Goal: Download file/media

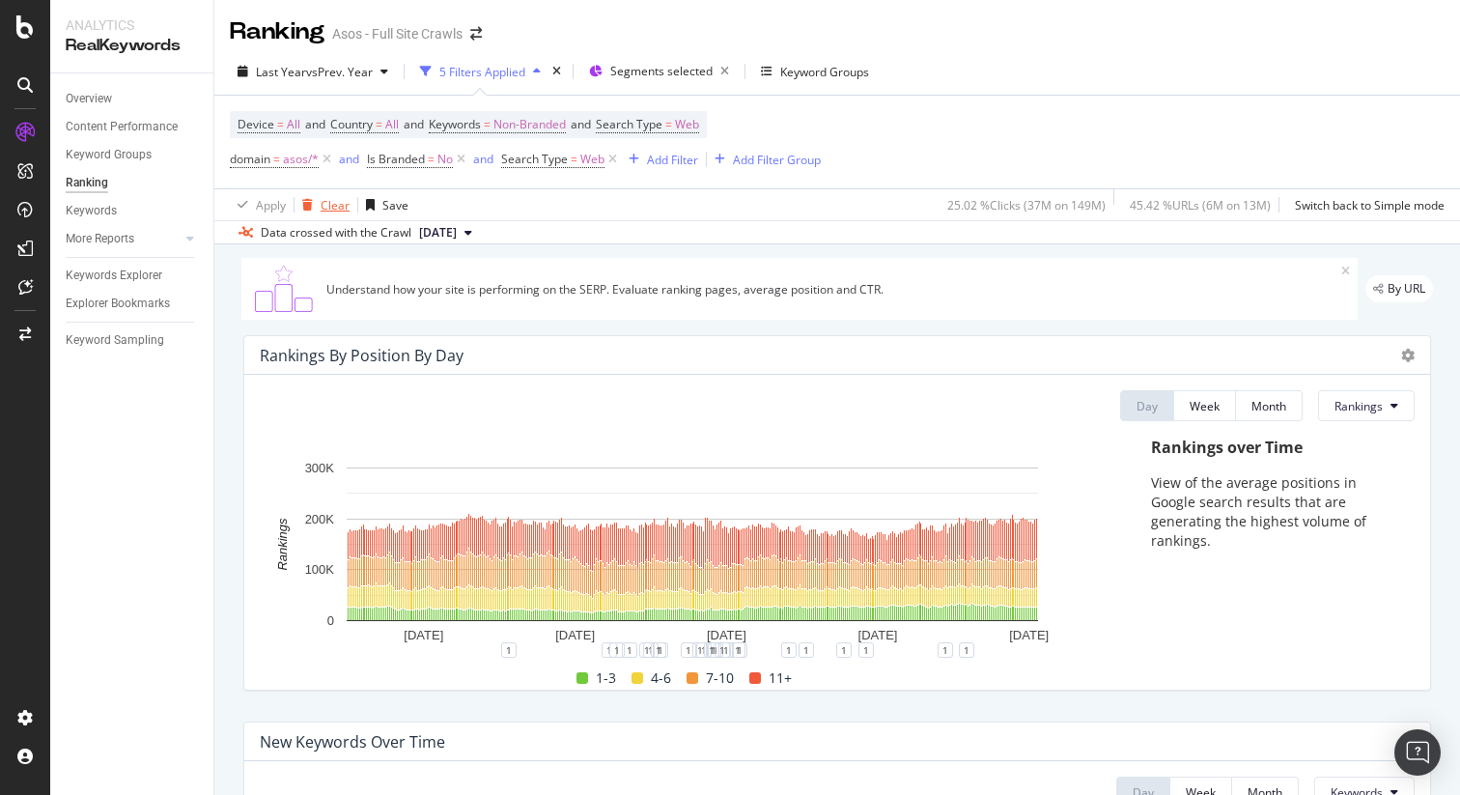
scroll to position [1298, 0]
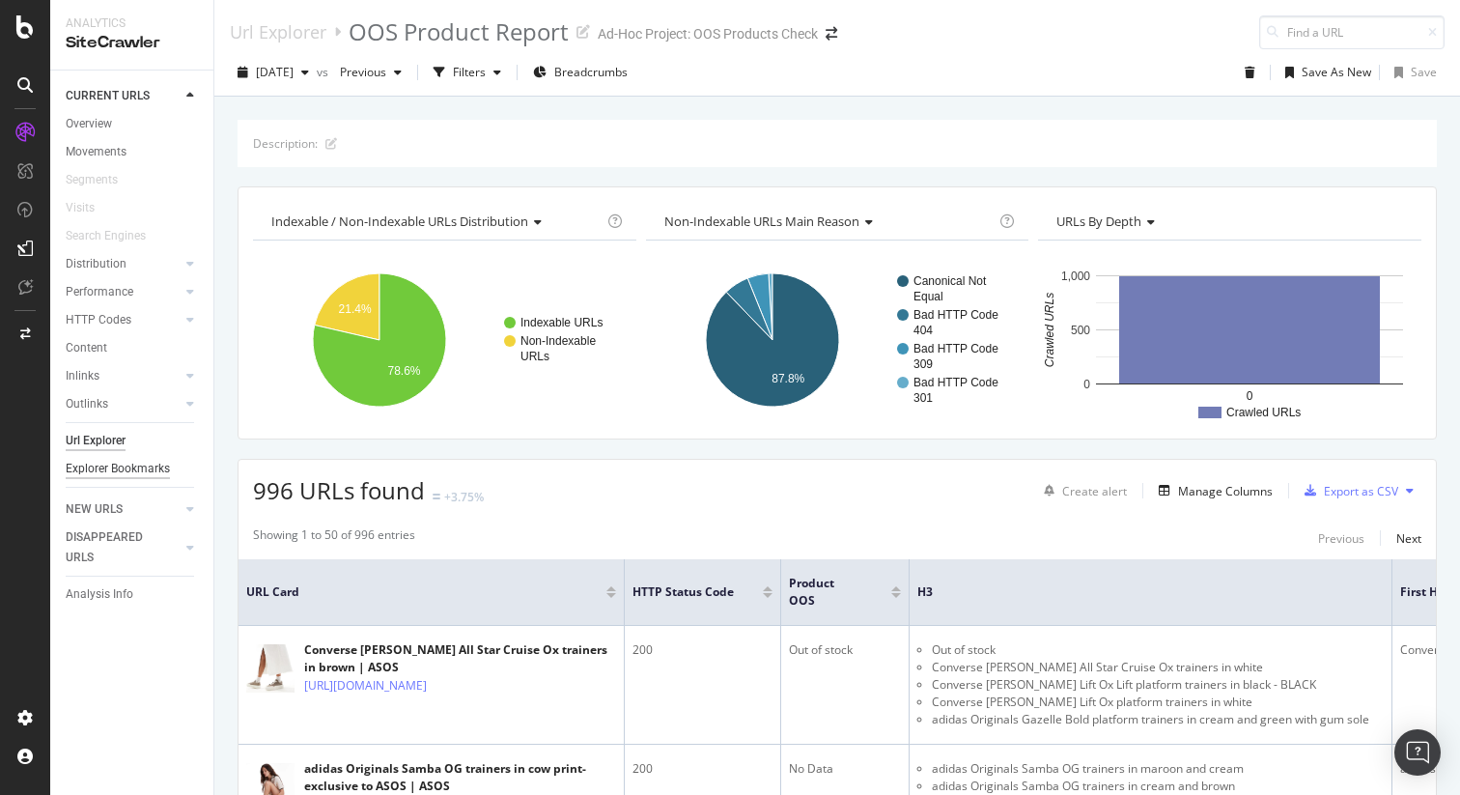
click at [151, 465] on div "Explorer Bookmarks" at bounding box center [118, 469] width 104 height 20
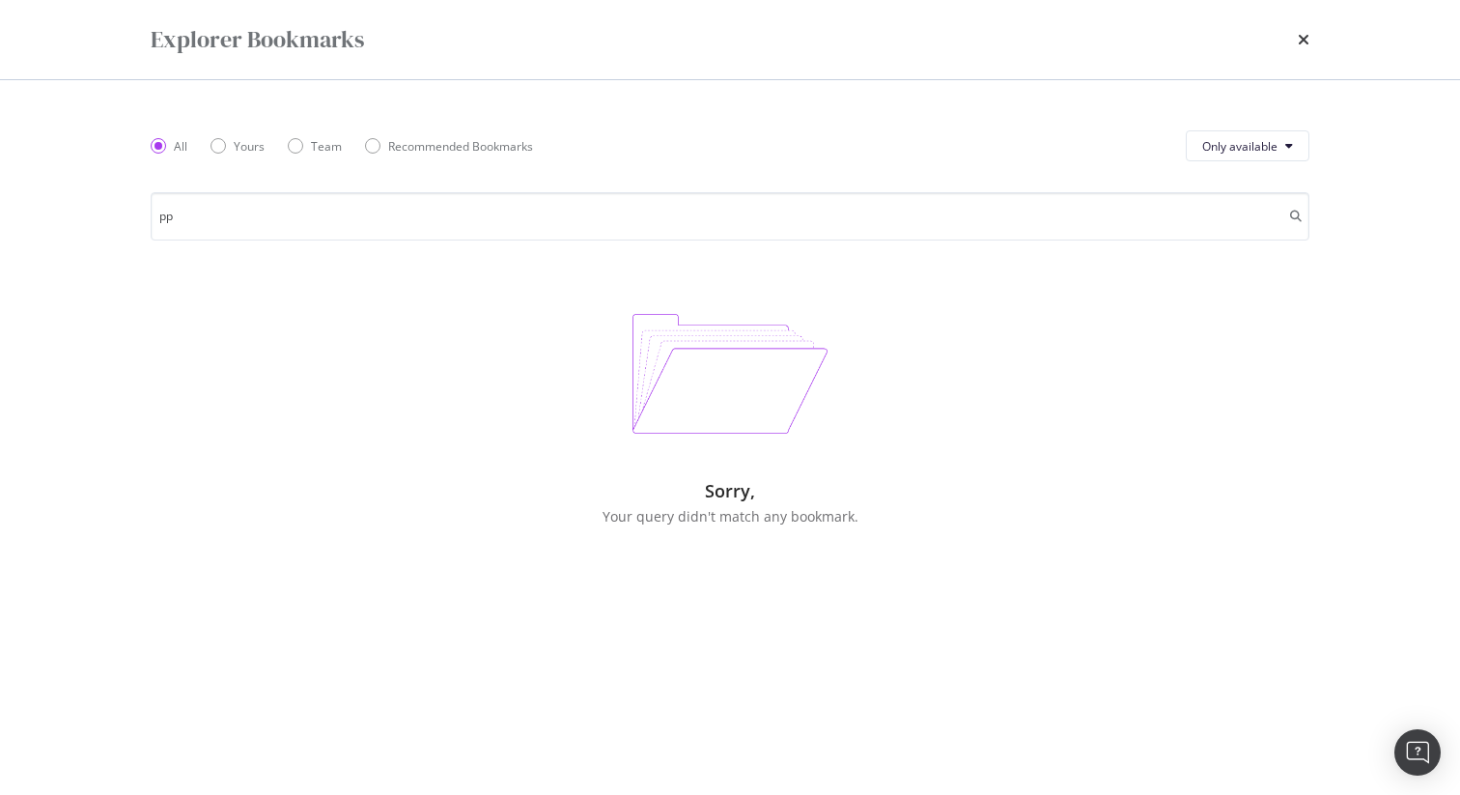
type input "p"
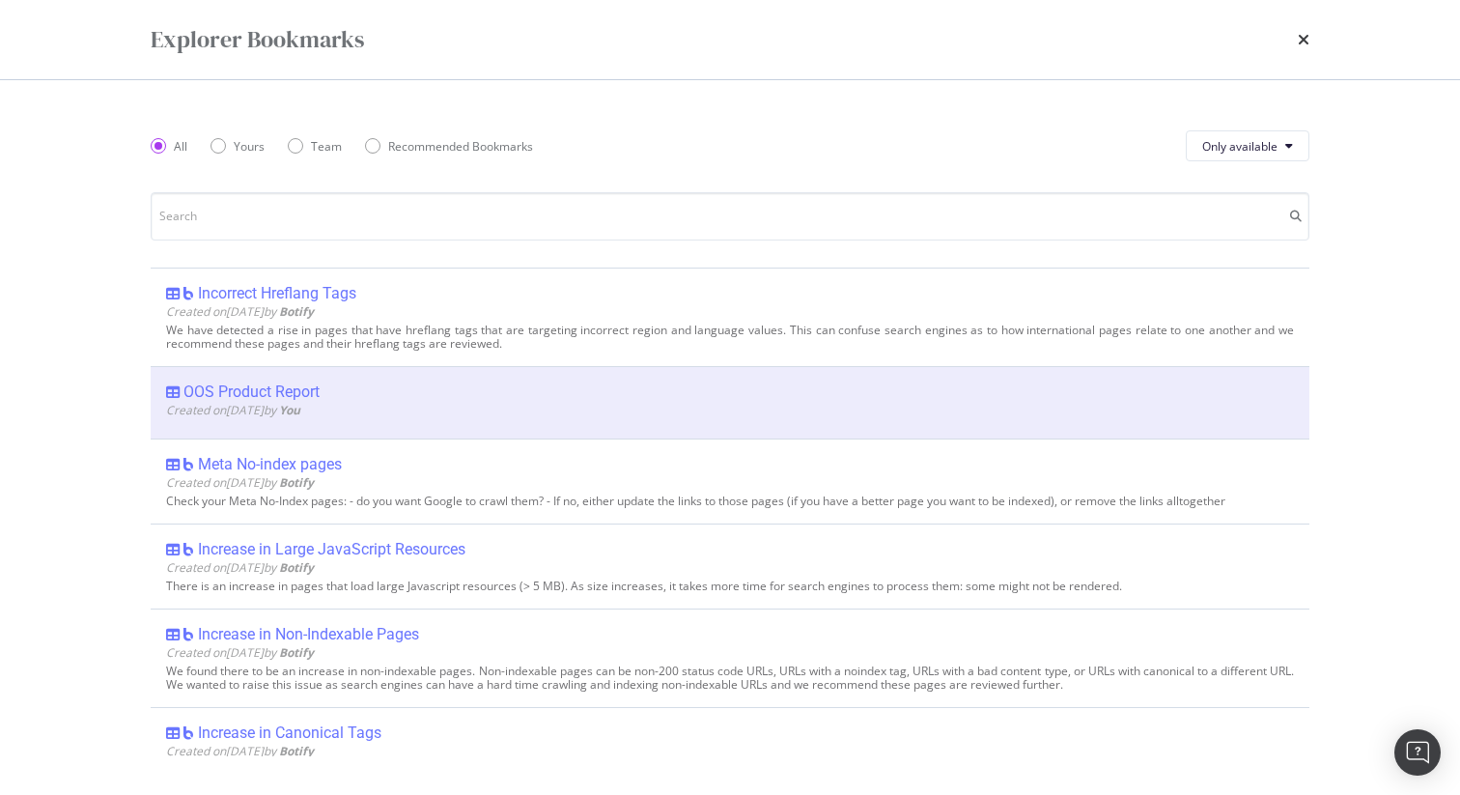
click at [1304, 39] on icon "times" at bounding box center [1304, 39] width 12 height 15
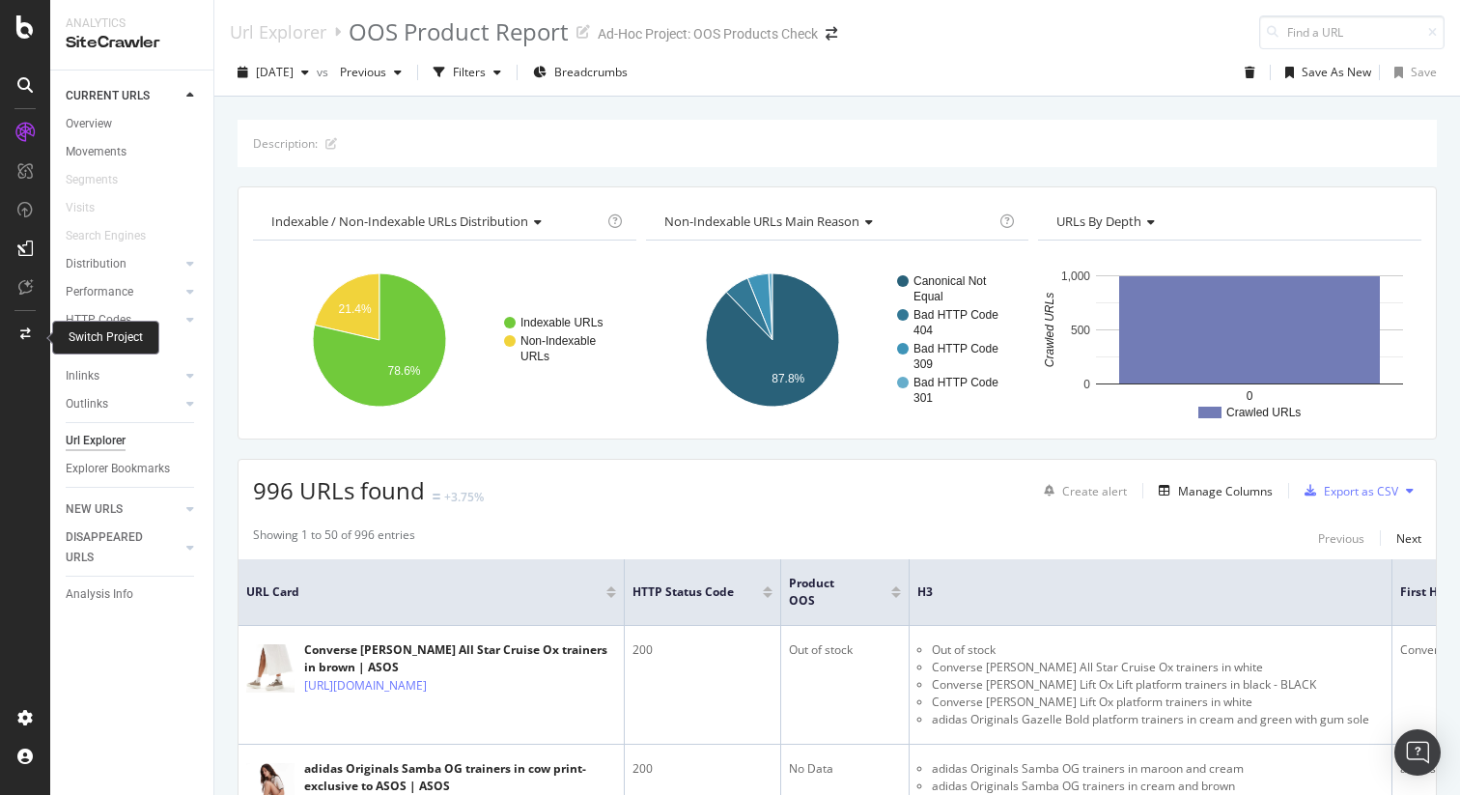
click at [20, 339] on icon at bounding box center [25, 334] width 11 height 12
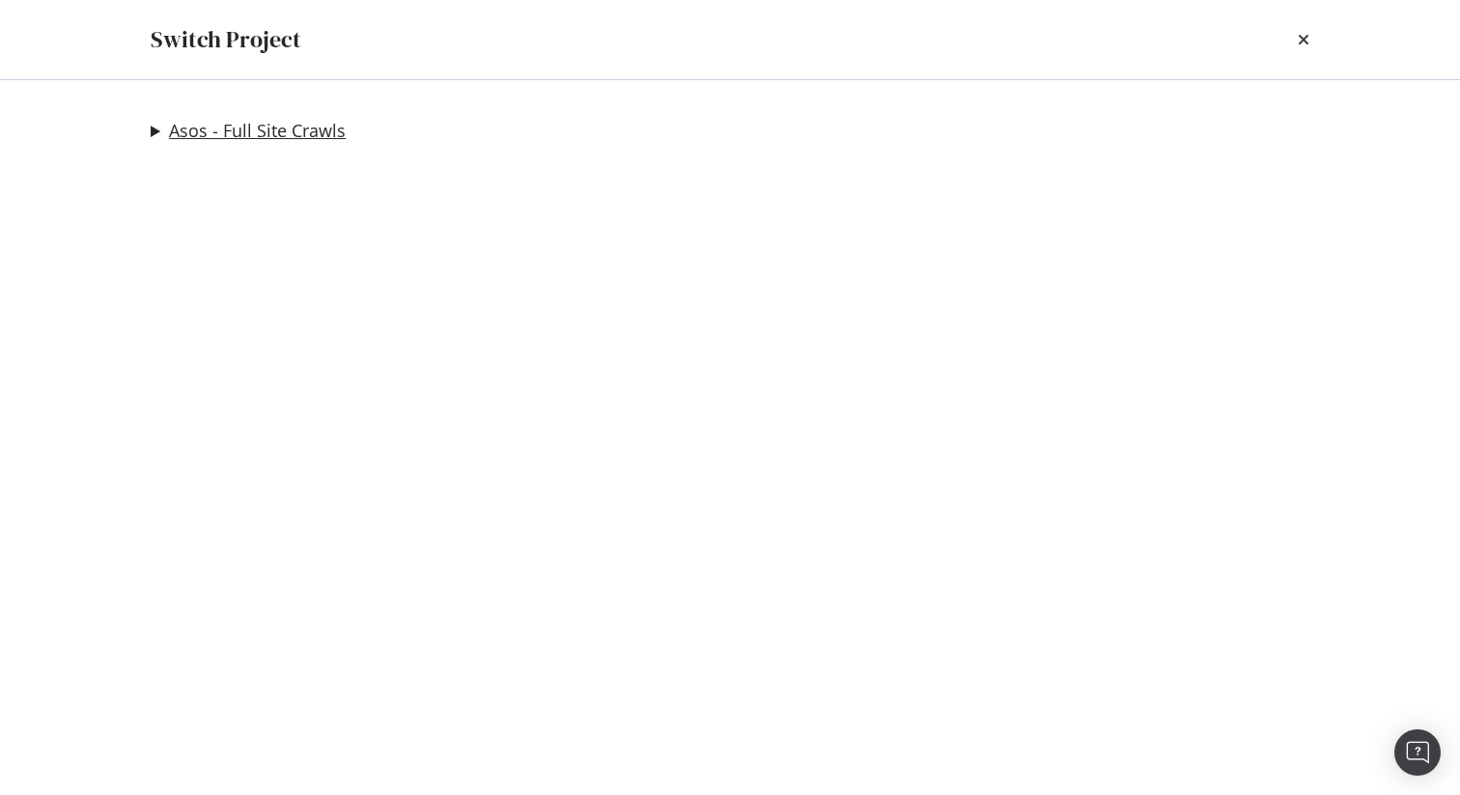
click at [282, 136] on link "Asos - Full Site Crawls" at bounding box center [257, 131] width 177 height 20
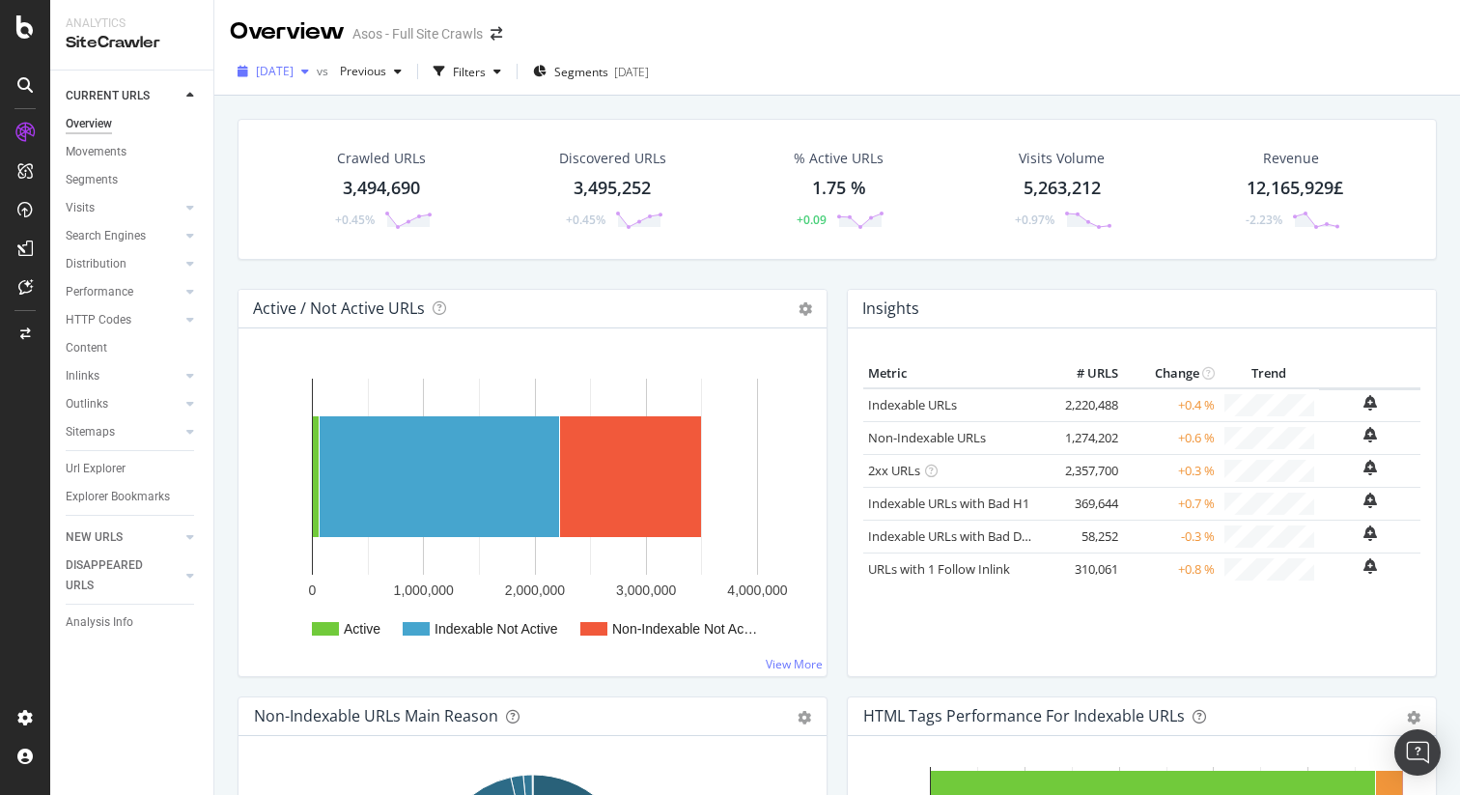
click at [294, 71] on span "[DATE]" at bounding box center [275, 71] width 38 height 16
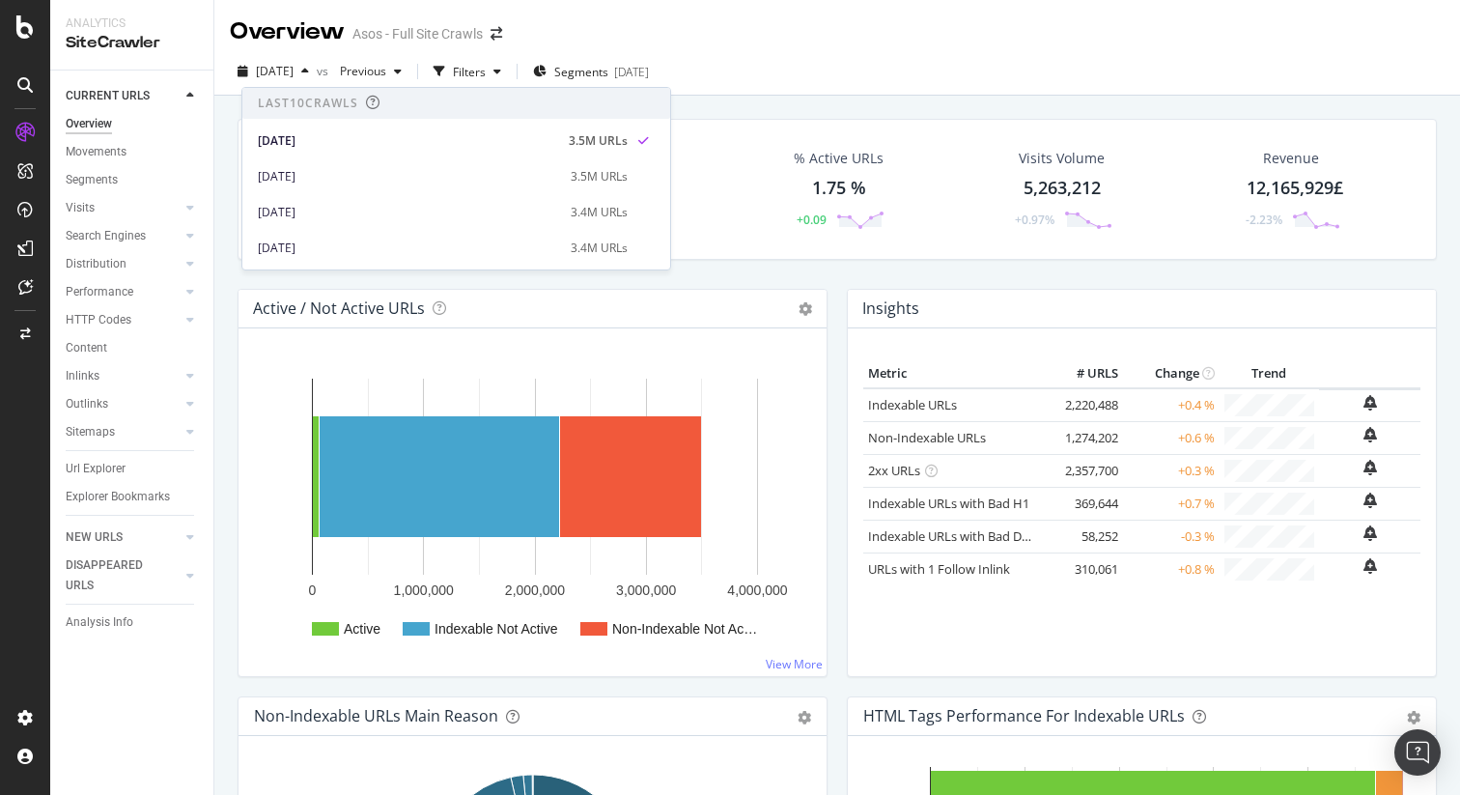
click at [217, 120] on div "Crawled URLs 3,494,690 +0.45% Discovered URLs 3,495,252 +0.45% % Active URLs 1.…" at bounding box center [837, 493] width 1246 height 795
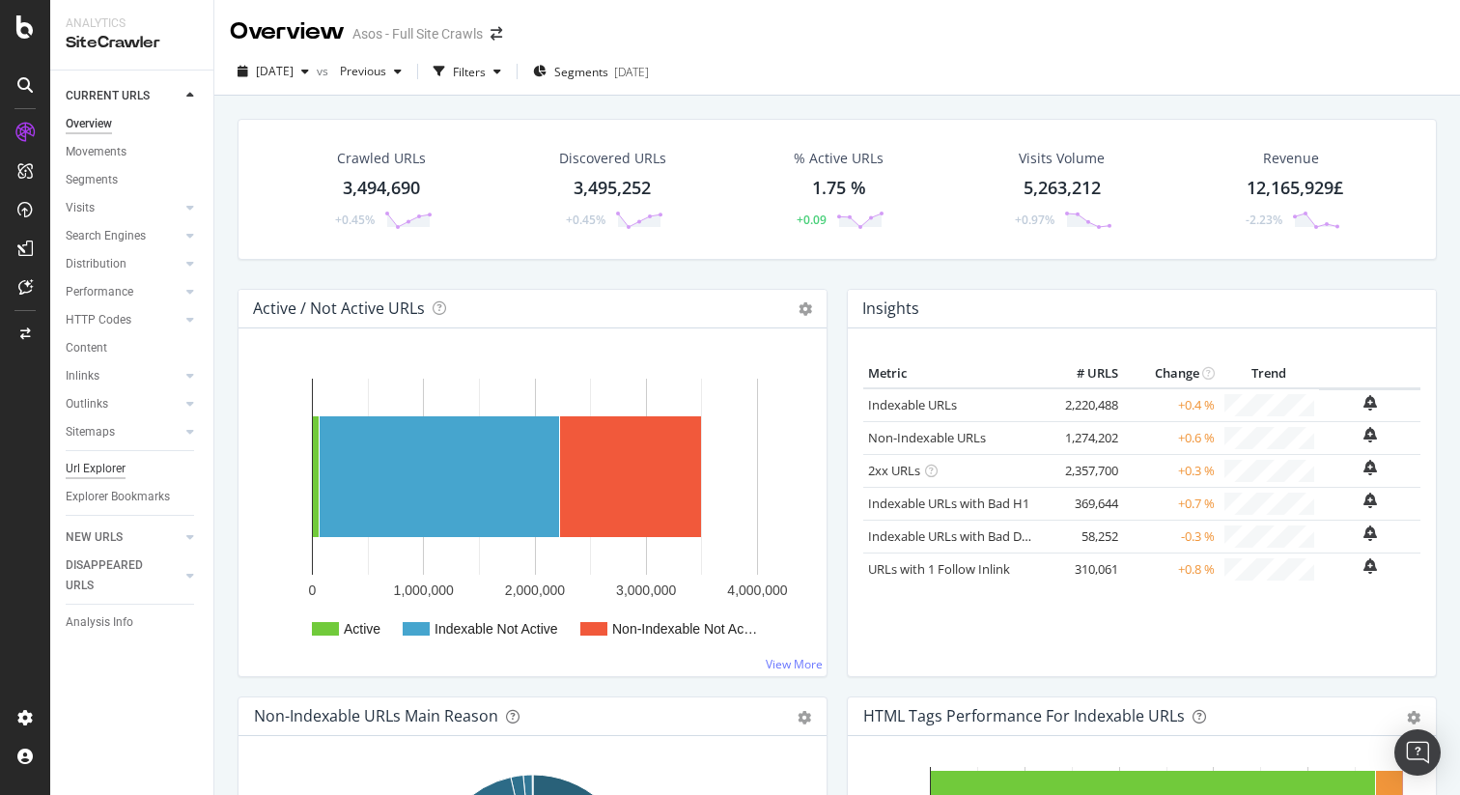
click at [102, 461] on div "Url Explorer" at bounding box center [96, 469] width 60 height 20
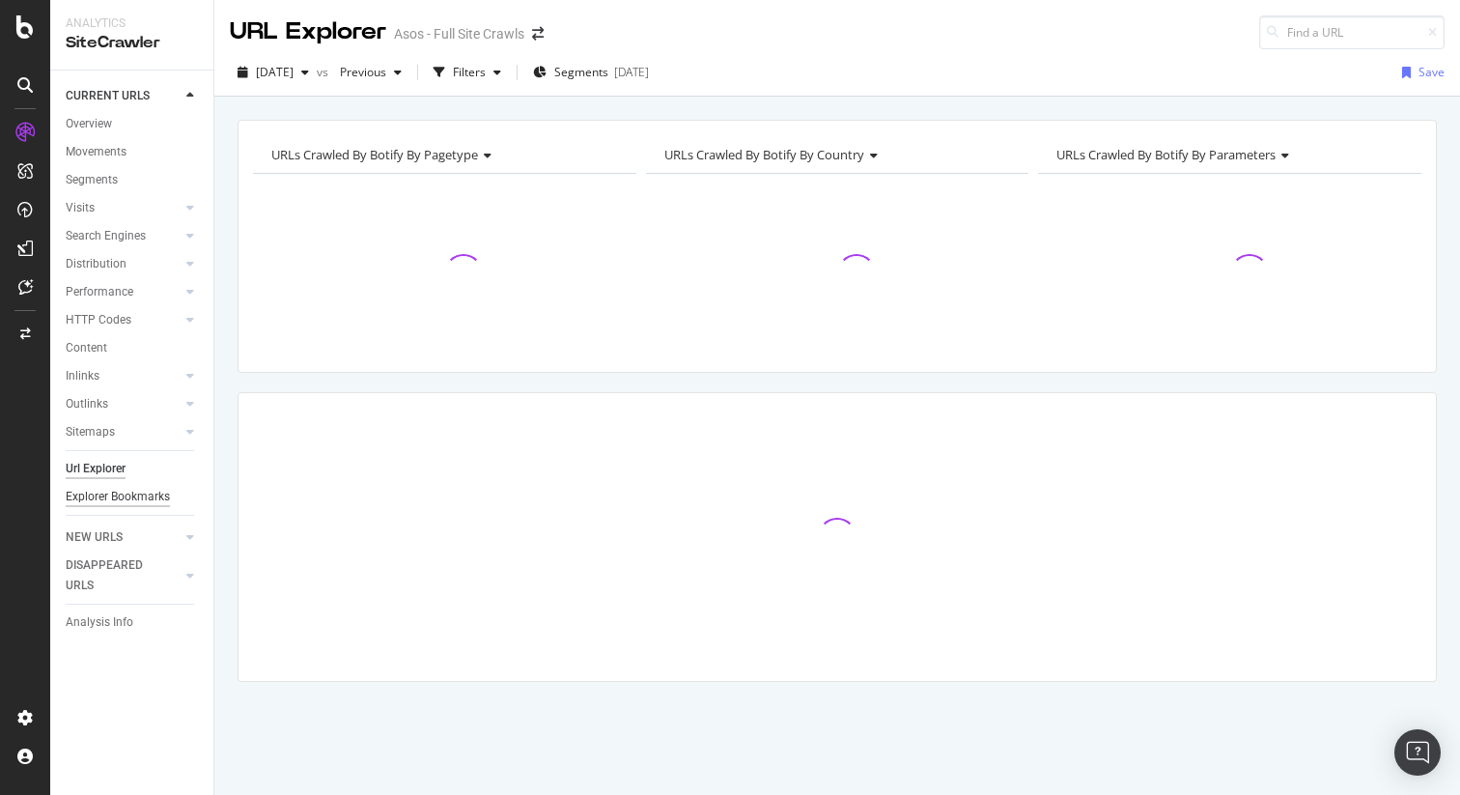
click at [110, 497] on div "Explorer Bookmarks" at bounding box center [118, 497] width 104 height 20
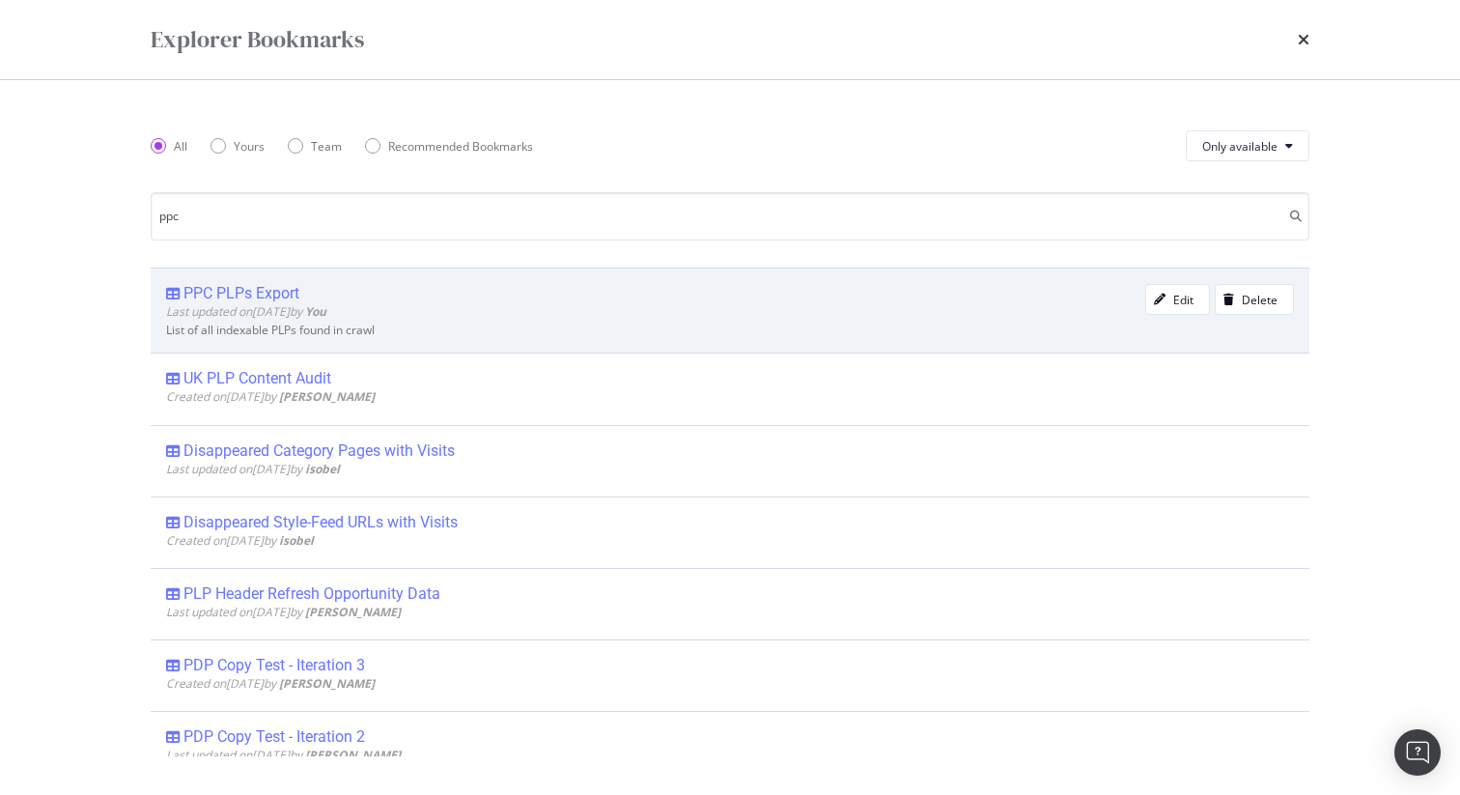
type input "ppc"
click at [229, 288] on div "PPC PLPs Export" at bounding box center [242, 293] width 116 height 19
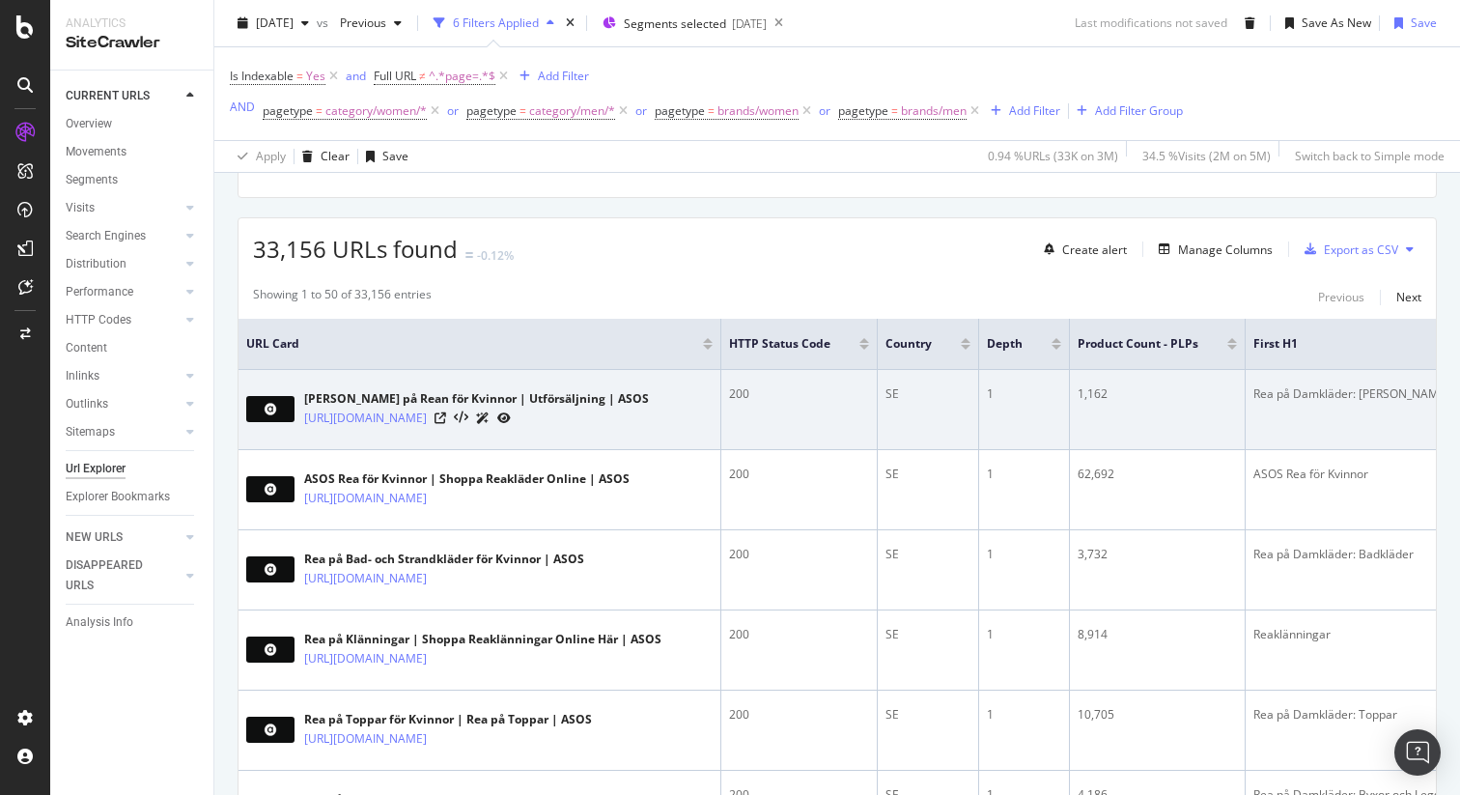
scroll to position [381, 0]
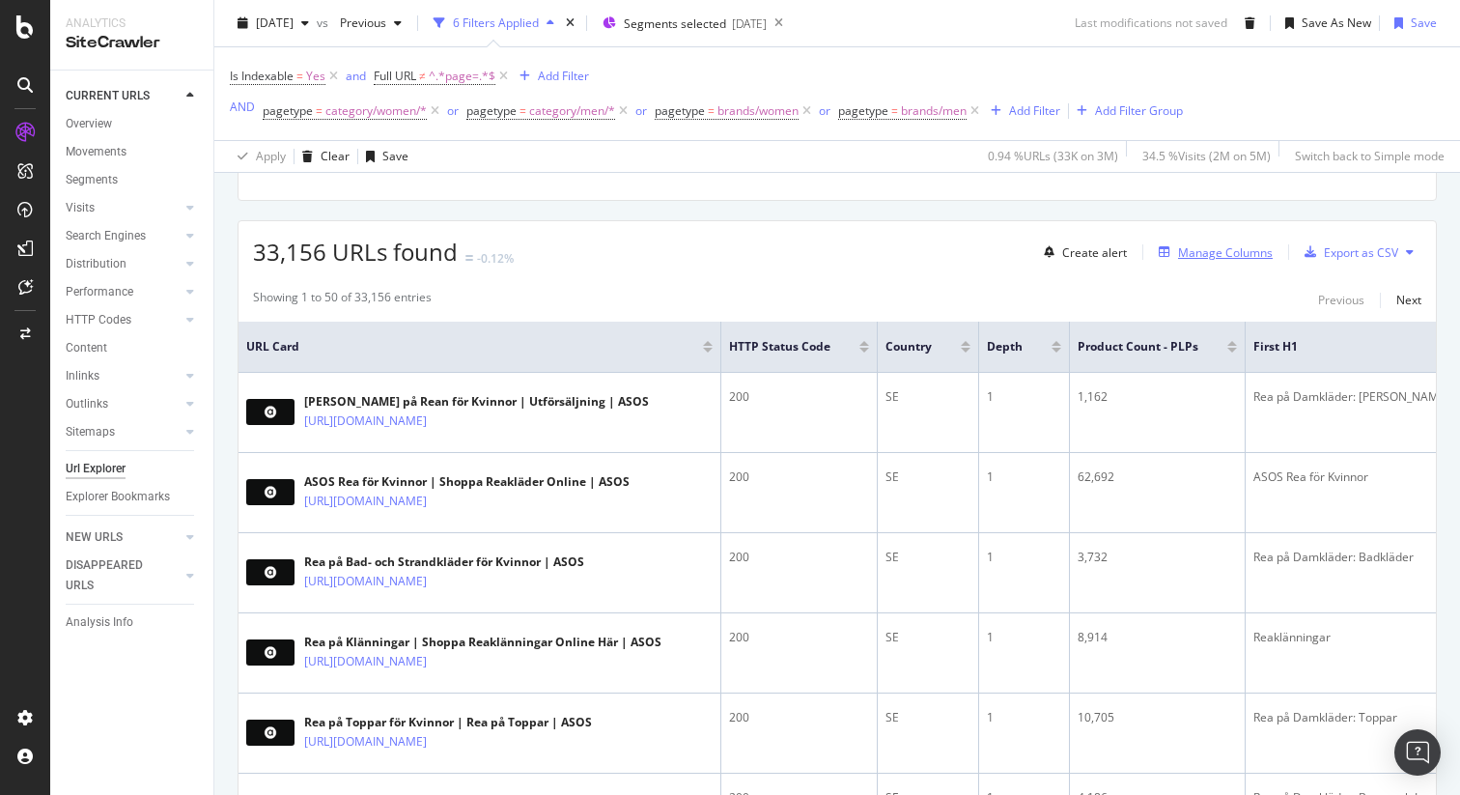
click at [1204, 252] on div "Manage Columns" at bounding box center [1225, 252] width 95 height 16
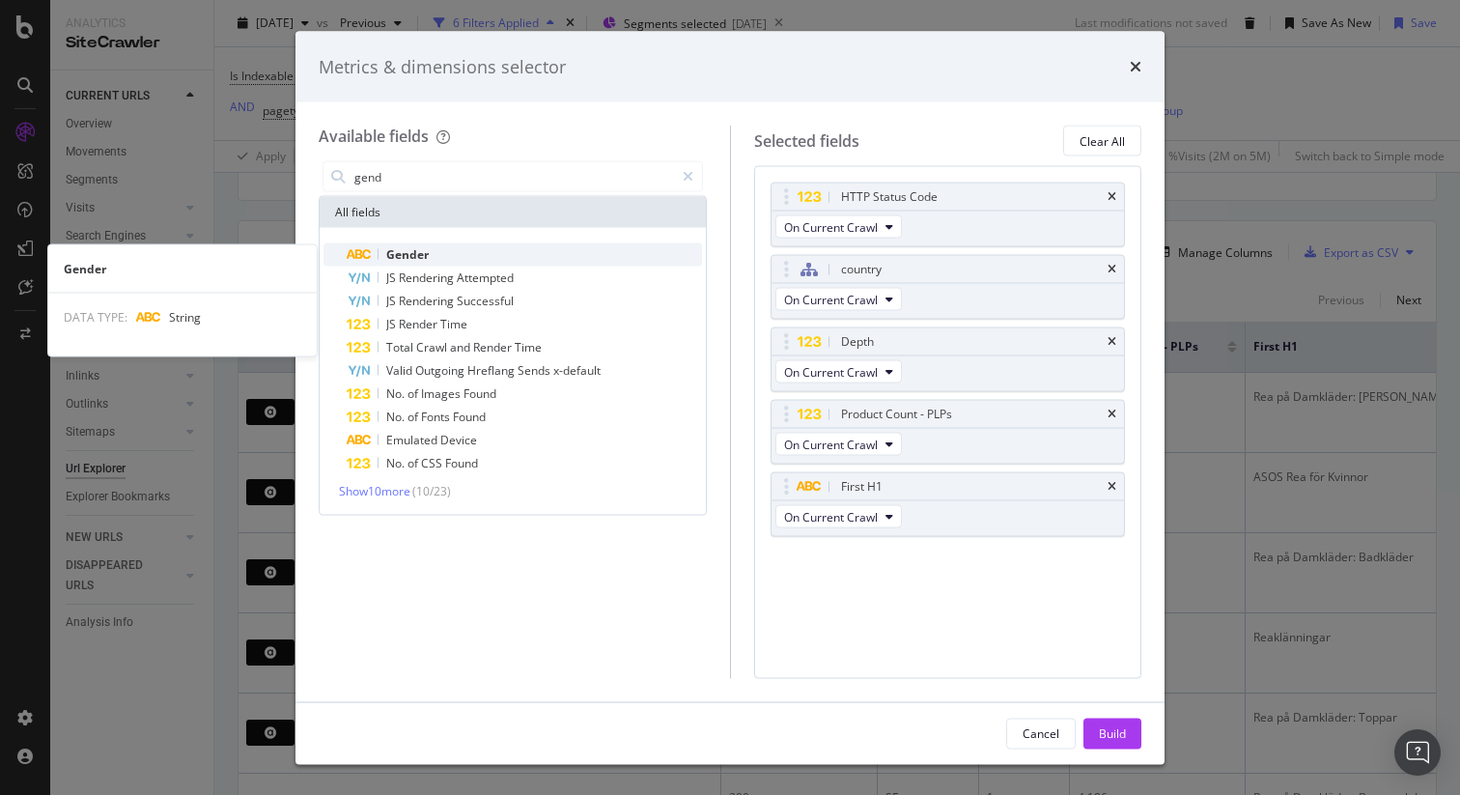
type input "gend"
click at [439, 244] on div "Gender" at bounding box center [524, 254] width 355 height 23
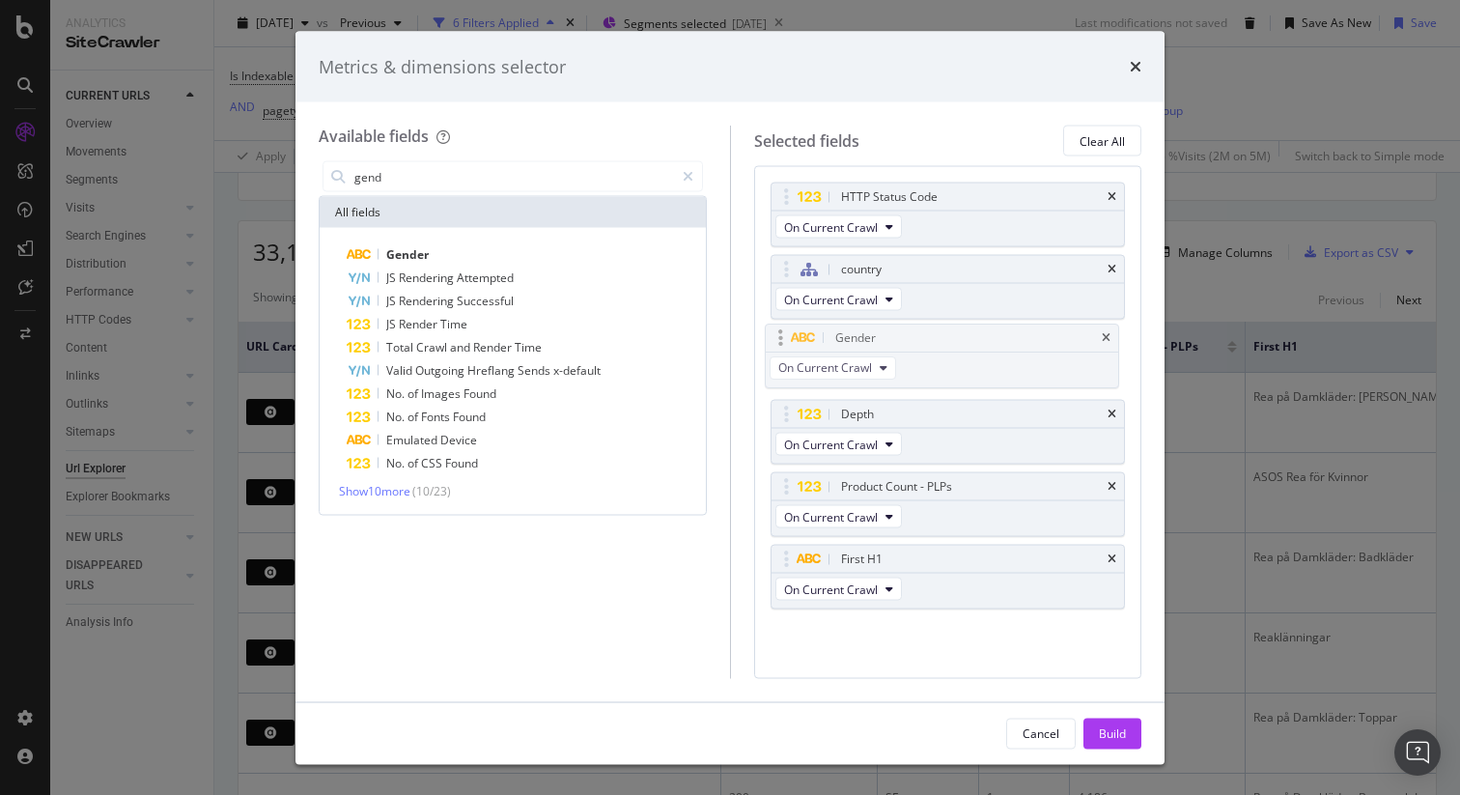
drag, startPoint x: 787, startPoint y: 558, endPoint x: 781, endPoint y: 337, distance: 221.3
click at [781, 337] on body "Analytics SiteCrawler CURRENT URLS Overview Movements Segments Visits Analysis …" at bounding box center [730, 397] width 1460 height 795
click at [686, 178] on icon "modal" at bounding box center [688, 177] width 11 height 14
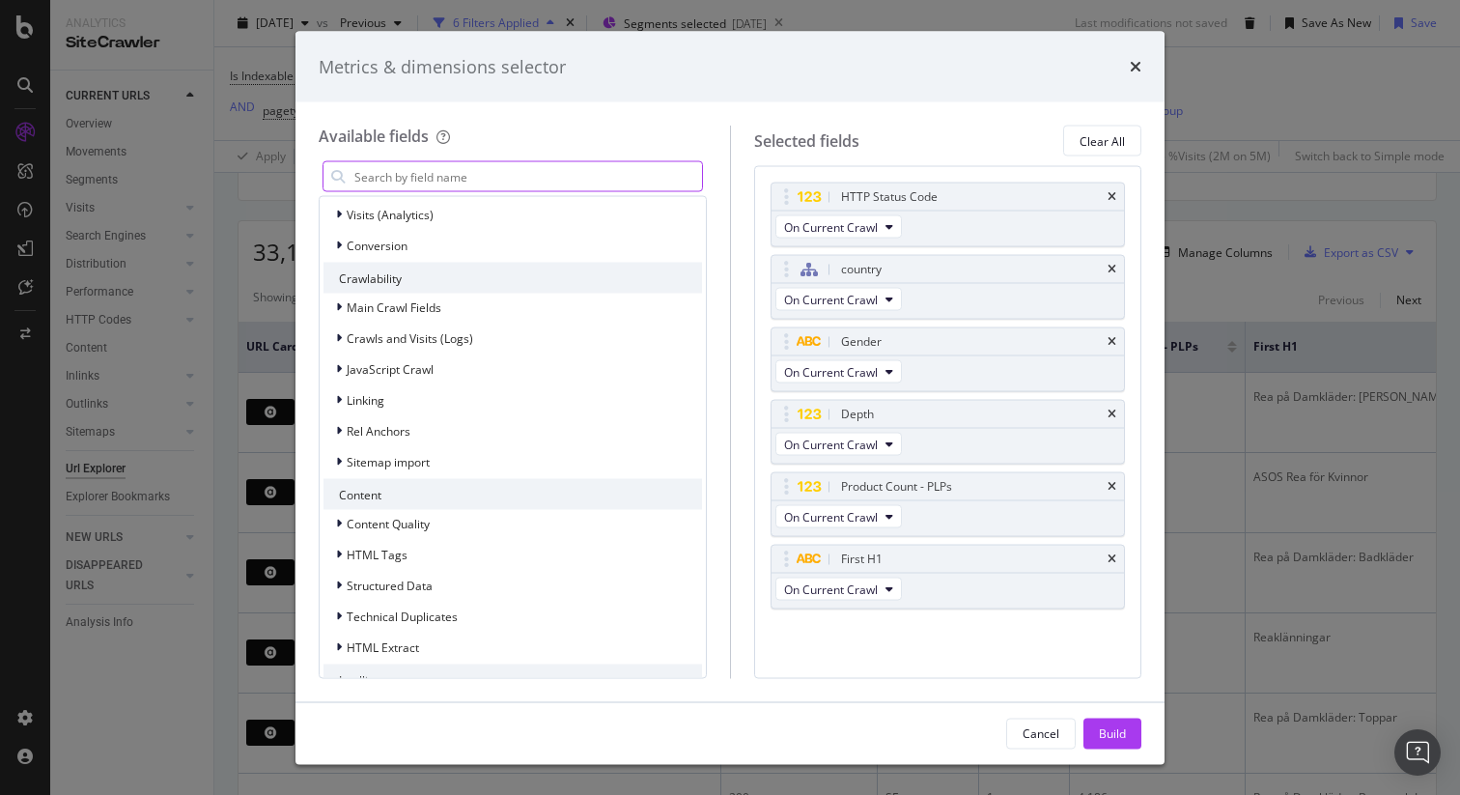
scroll to position [524, 0]
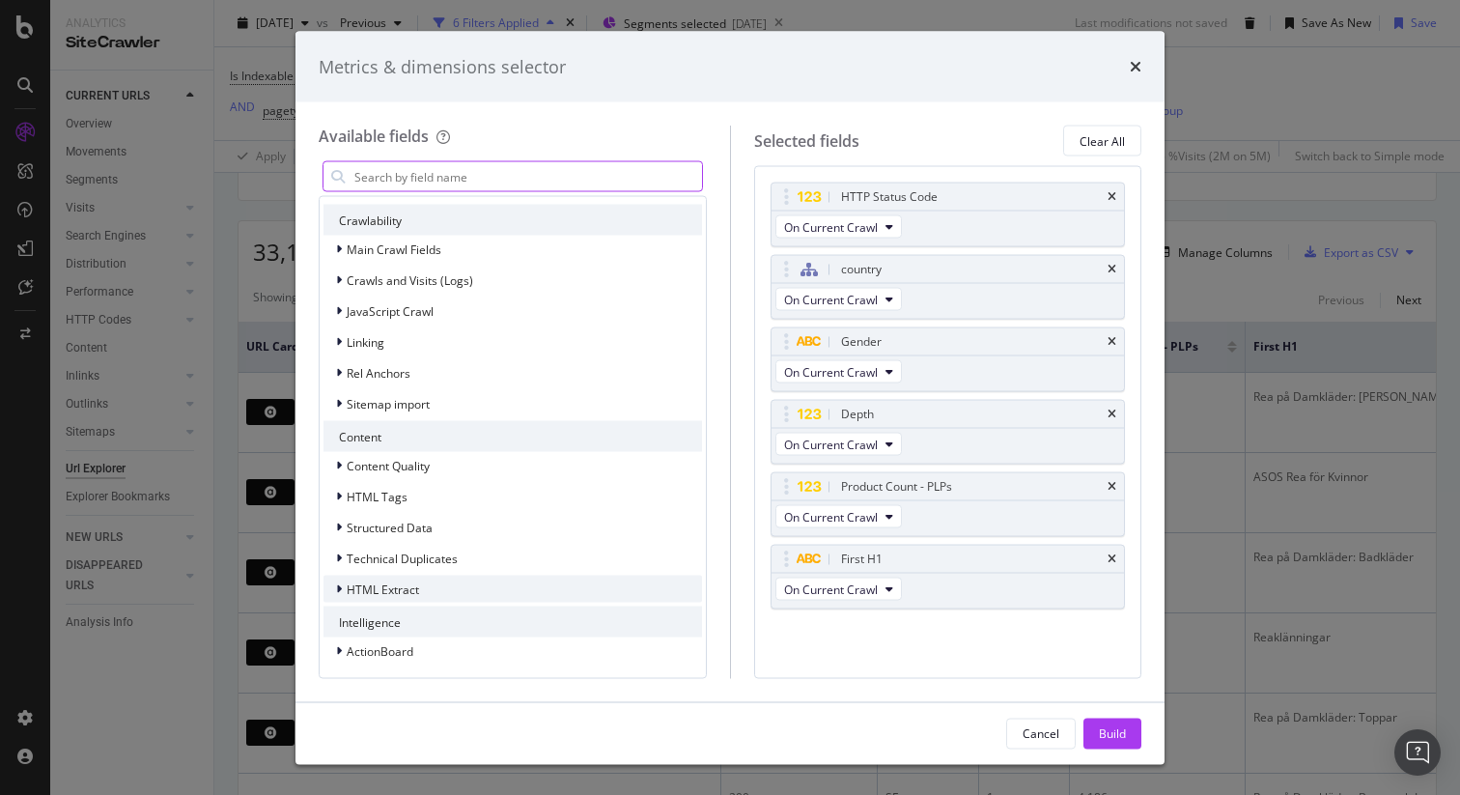
click at [391, 595] on span "HTML Extract" at bounding box center [383, 589] width 72 height 16
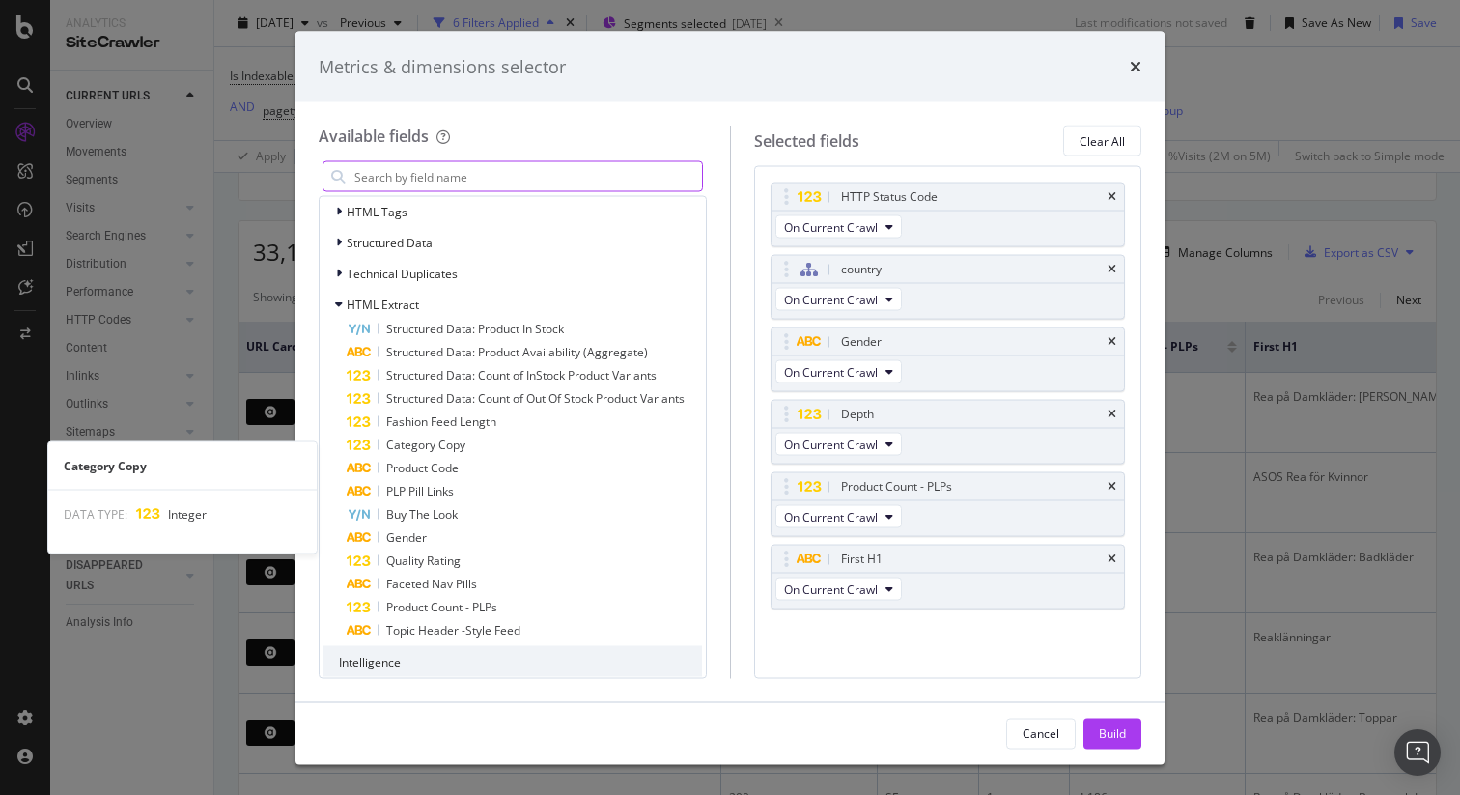
scroll to position [811, 0]
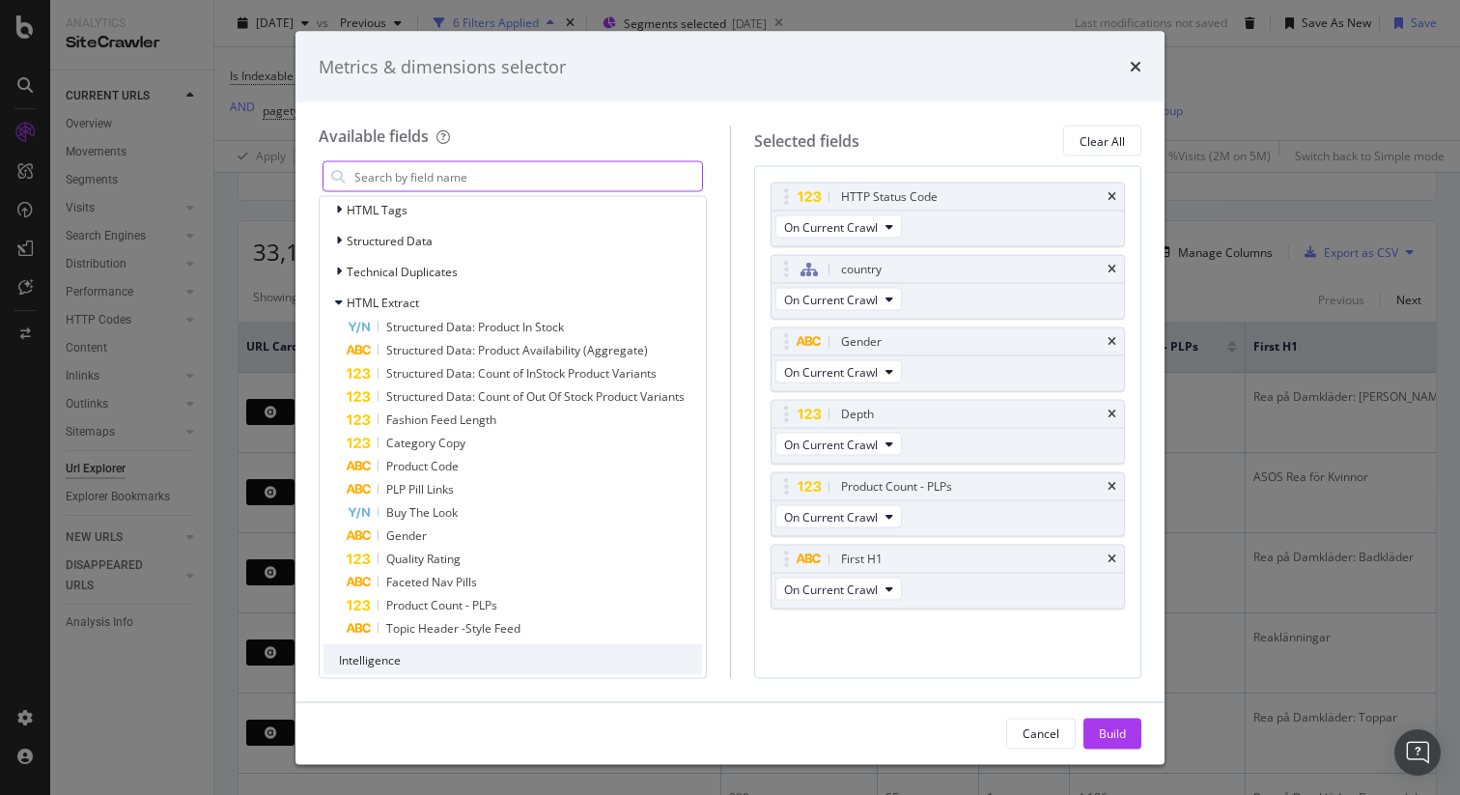
click at [1103, 728] on div "Build" at bounding box center [1112, 732] width 27 height 16
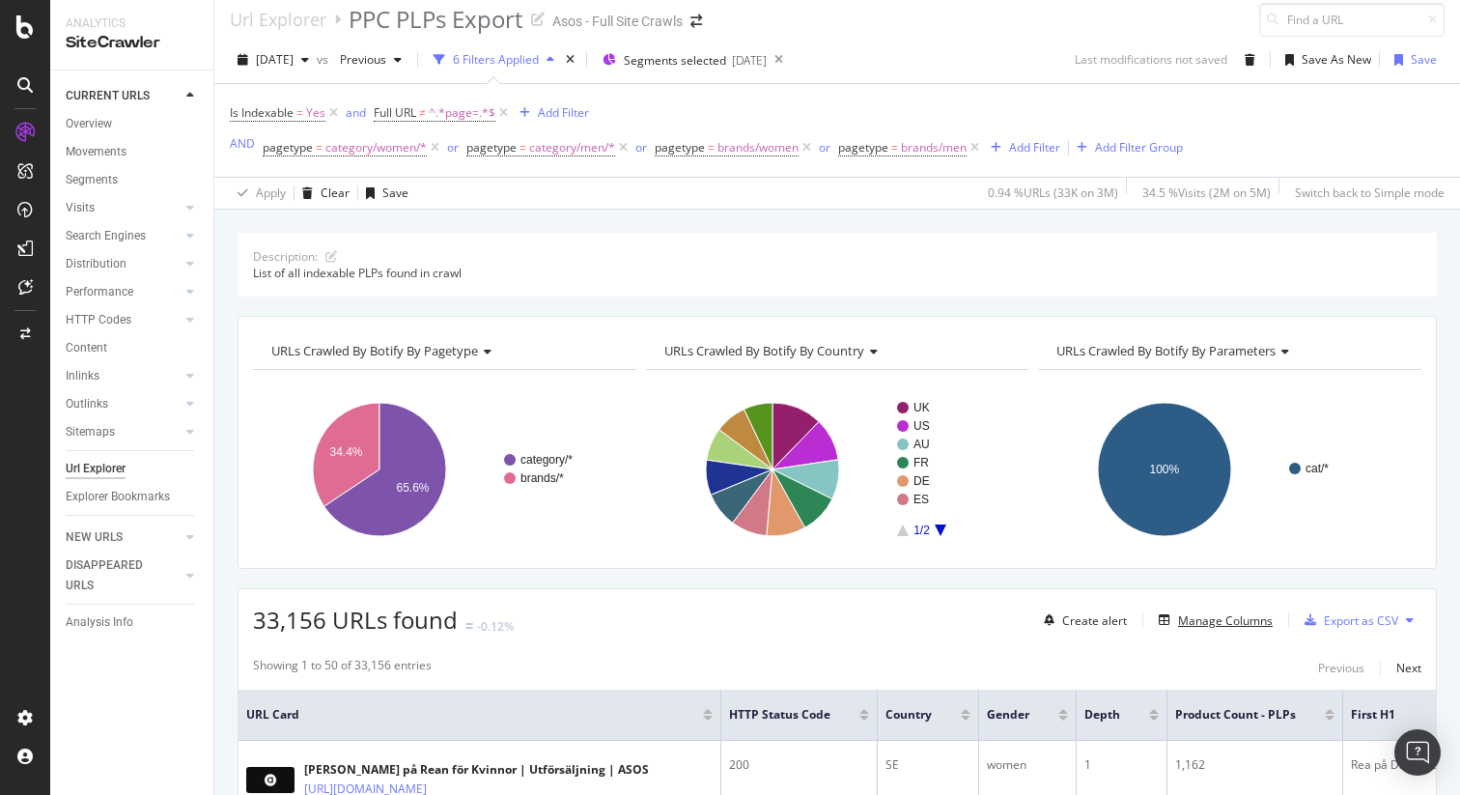
scroll to position [11, 0]
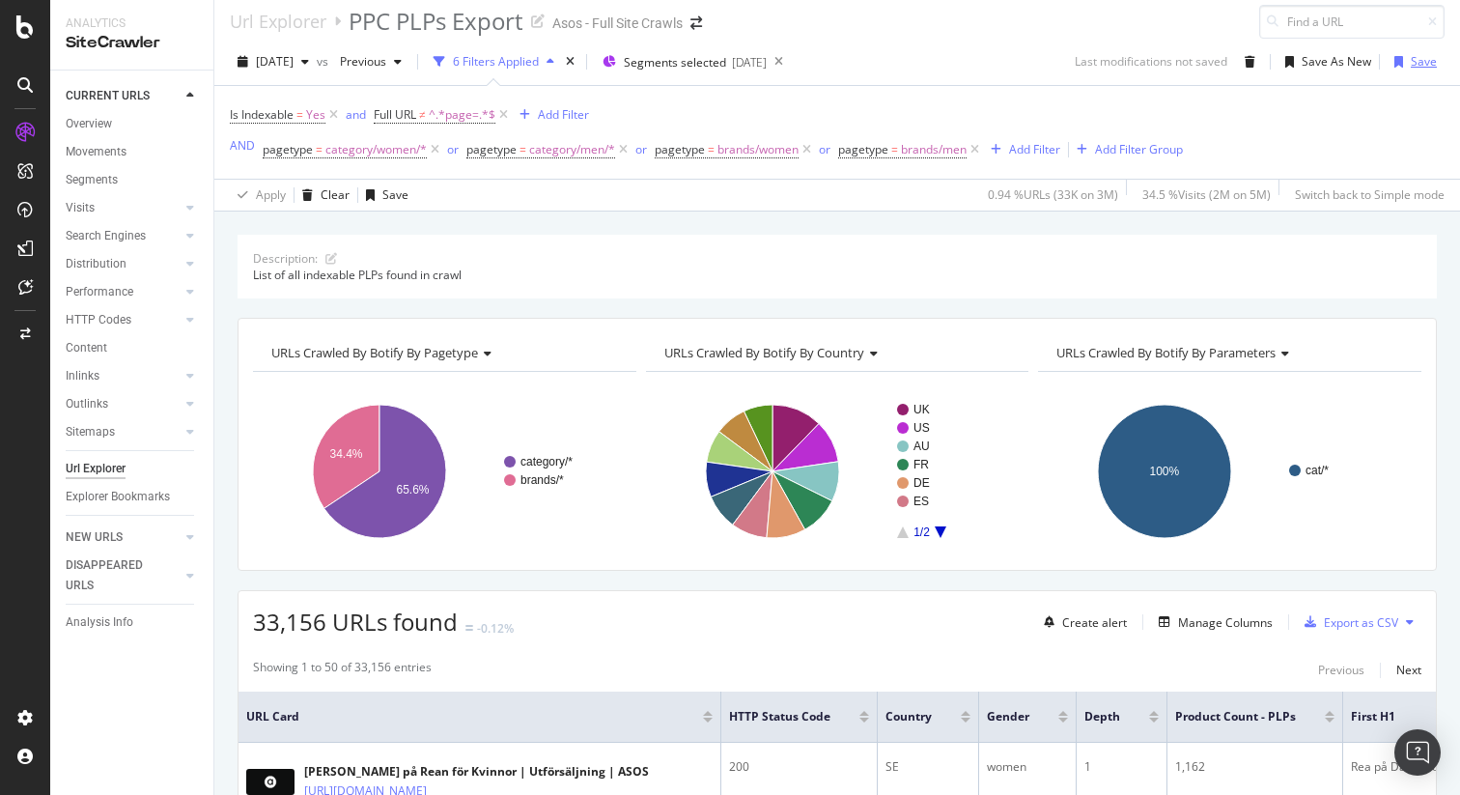
click at [1415, 67] on div "Save" at bounding box center [1424, 61] width 26 height 16
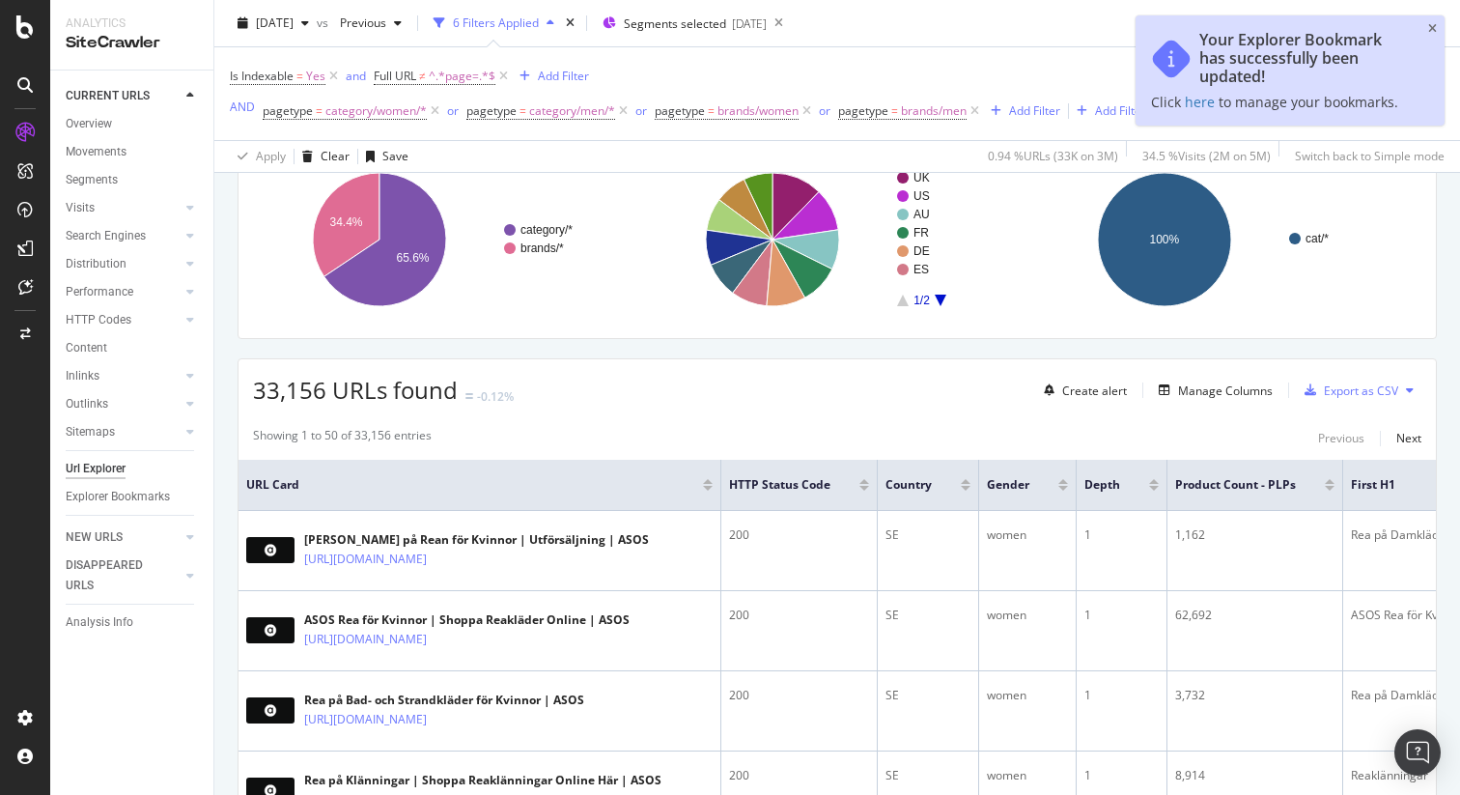
scroll to position [350, 0]
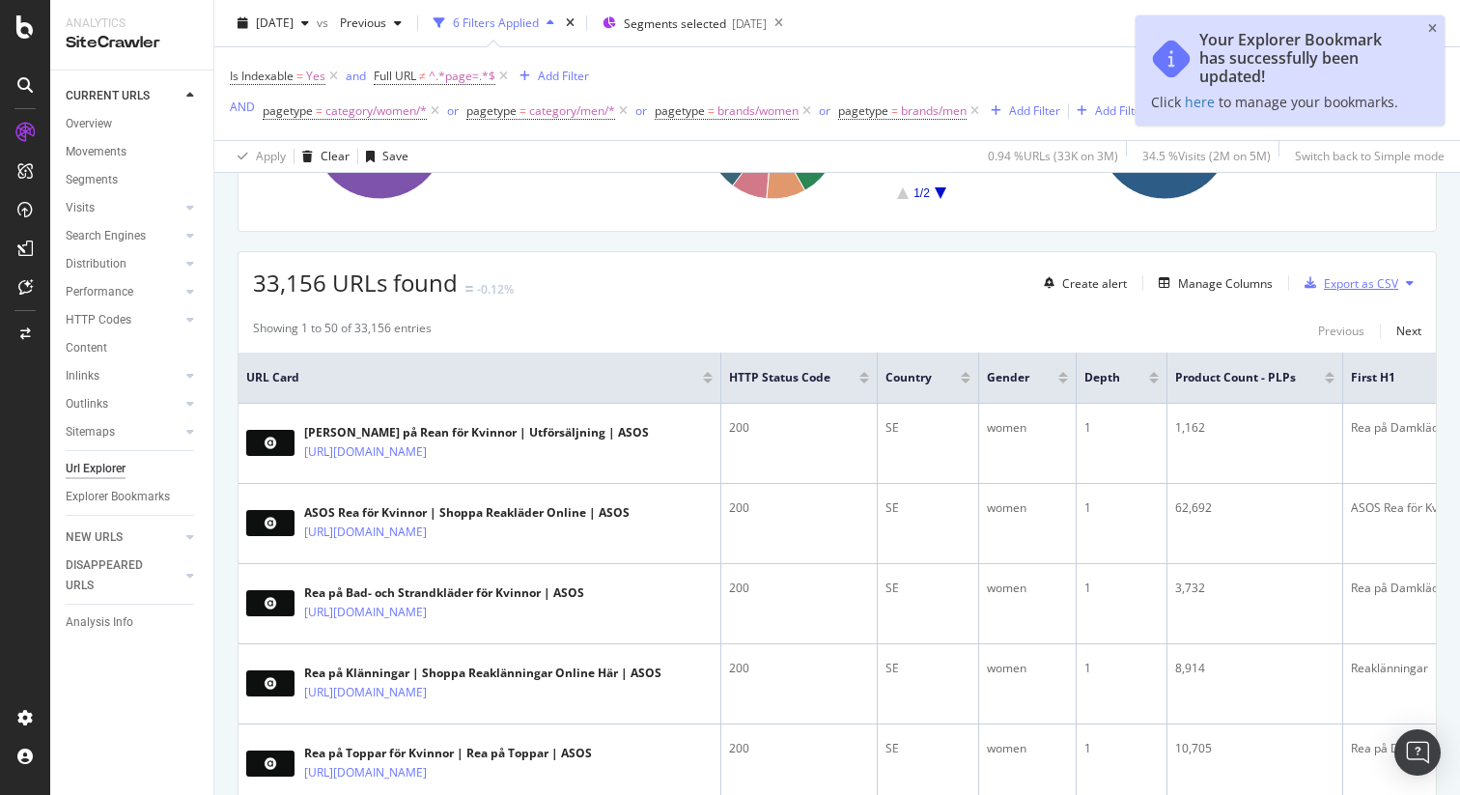
click at [1373, 275] on div "Export as CSV" at bounding box center [1361, 283] width 74 height 16
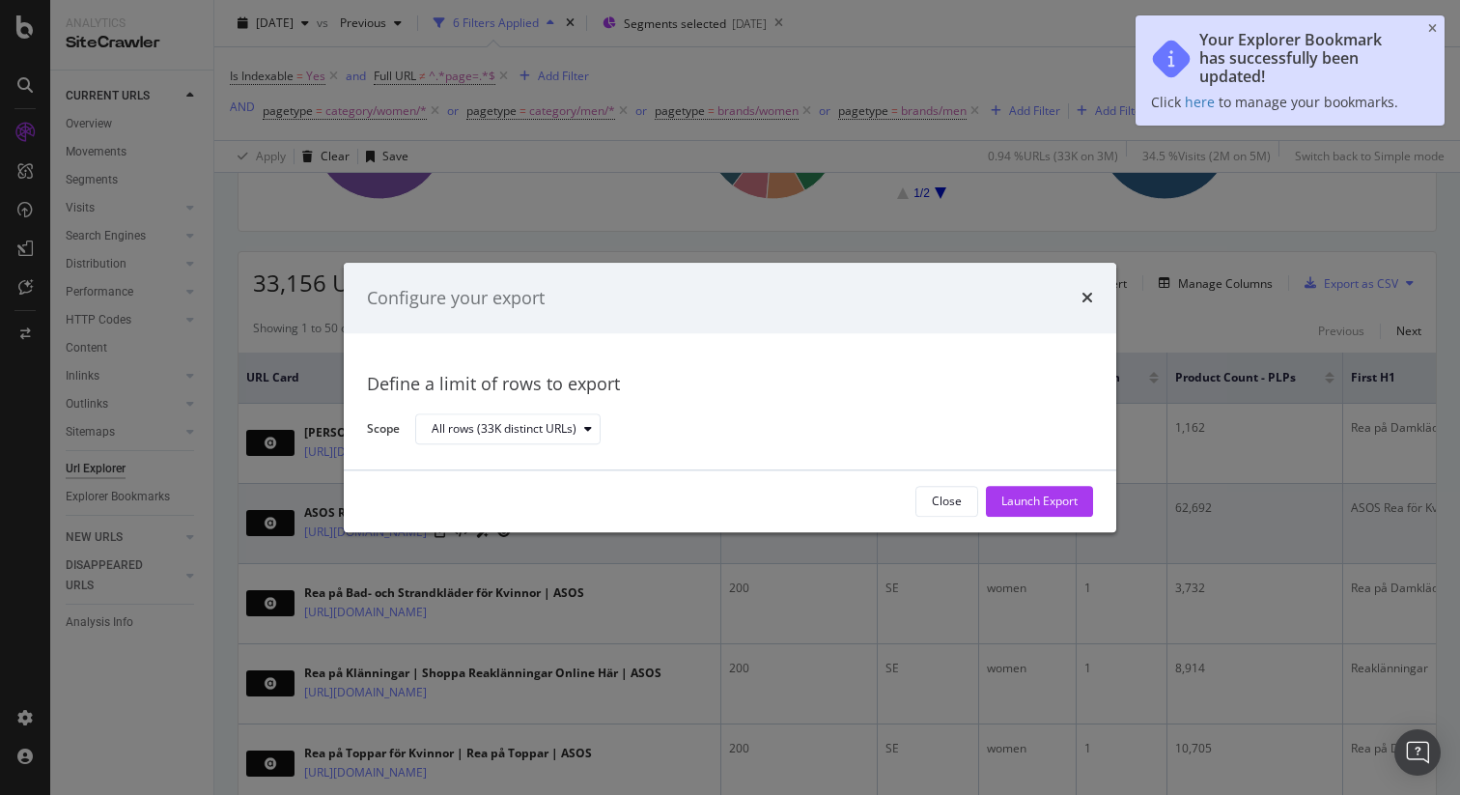
click at [1071, 496] on div "Launch Export" at bounding box center [1040, 502] width 76 height 16
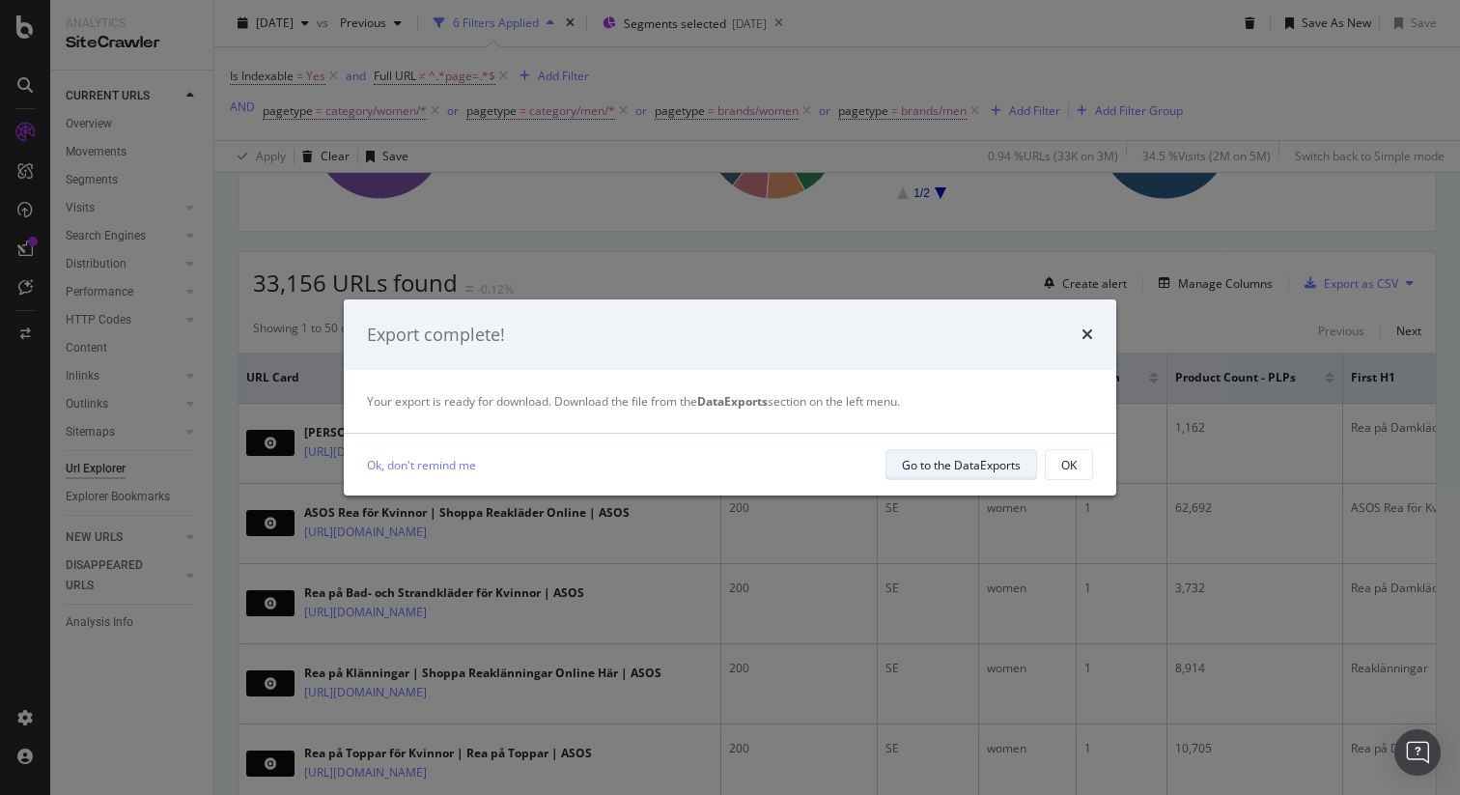
click at [988, 467] on div "Go to the DataExports" at bounding box center [961, 465] width 119 height 16
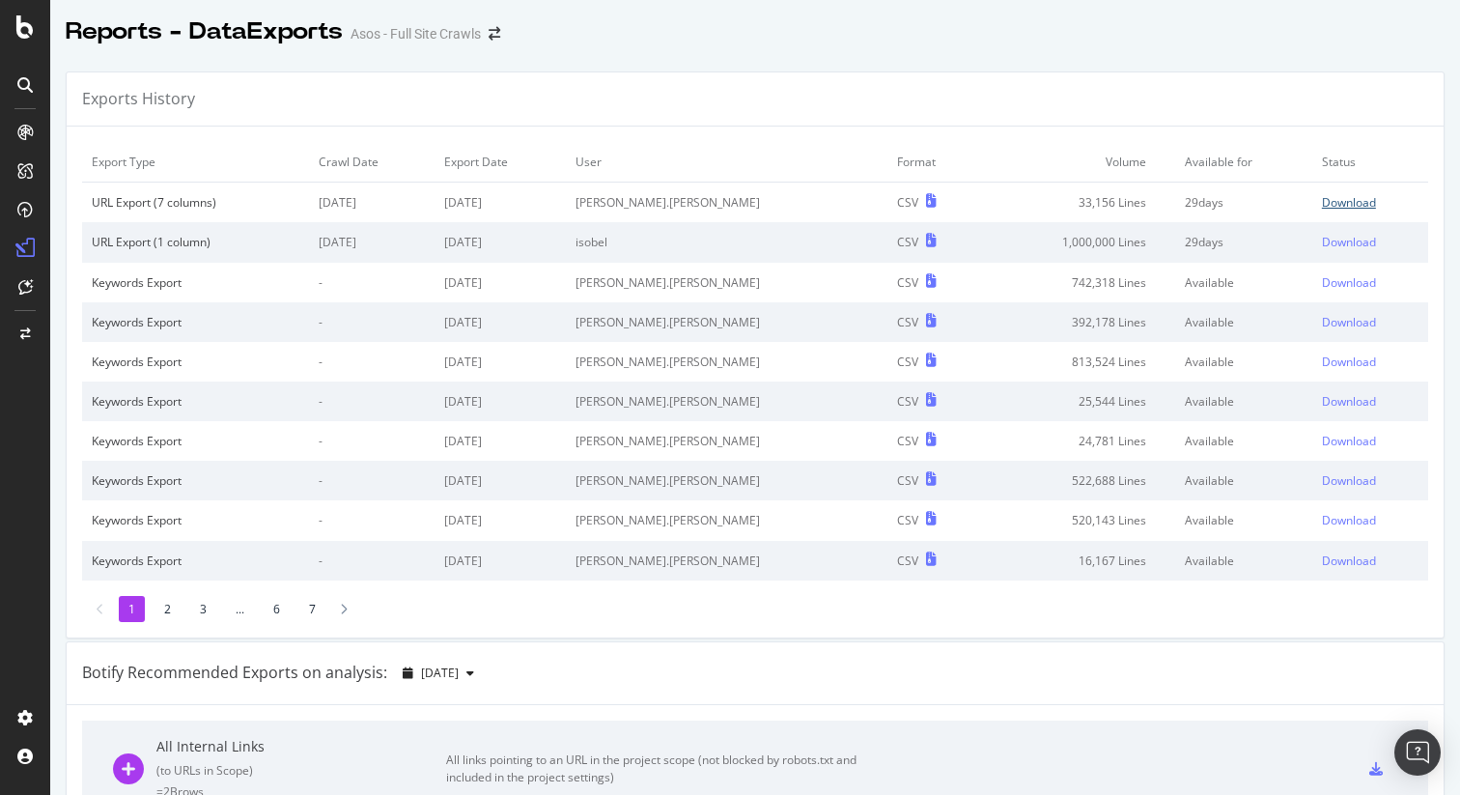
click at [1338, 203] on div "Download" at bounding box center [1349, 202] width 54 height 16
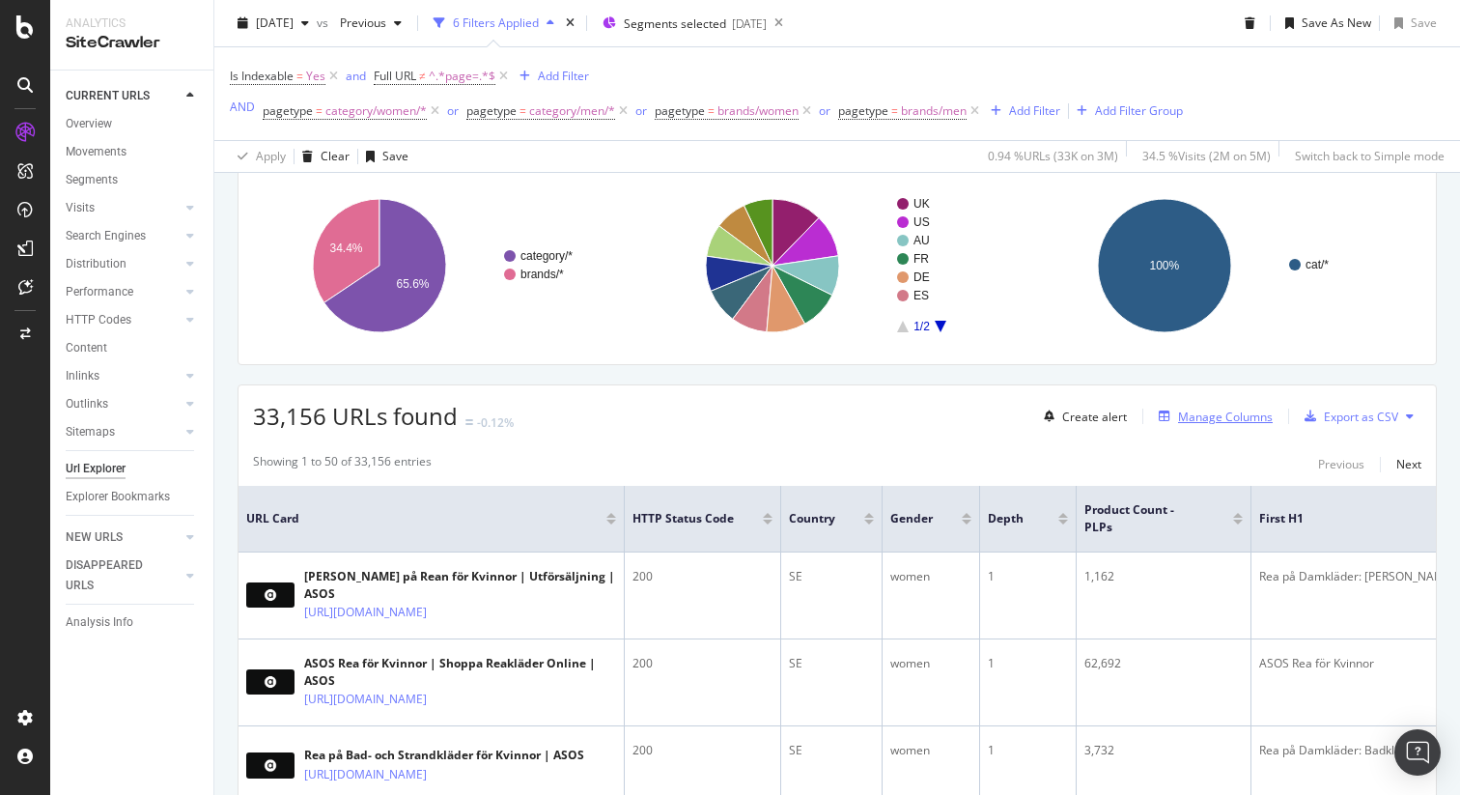
click at [1212, 423] on div "Manage Columns" at bounding box center [1225, 417] width 95 height 16
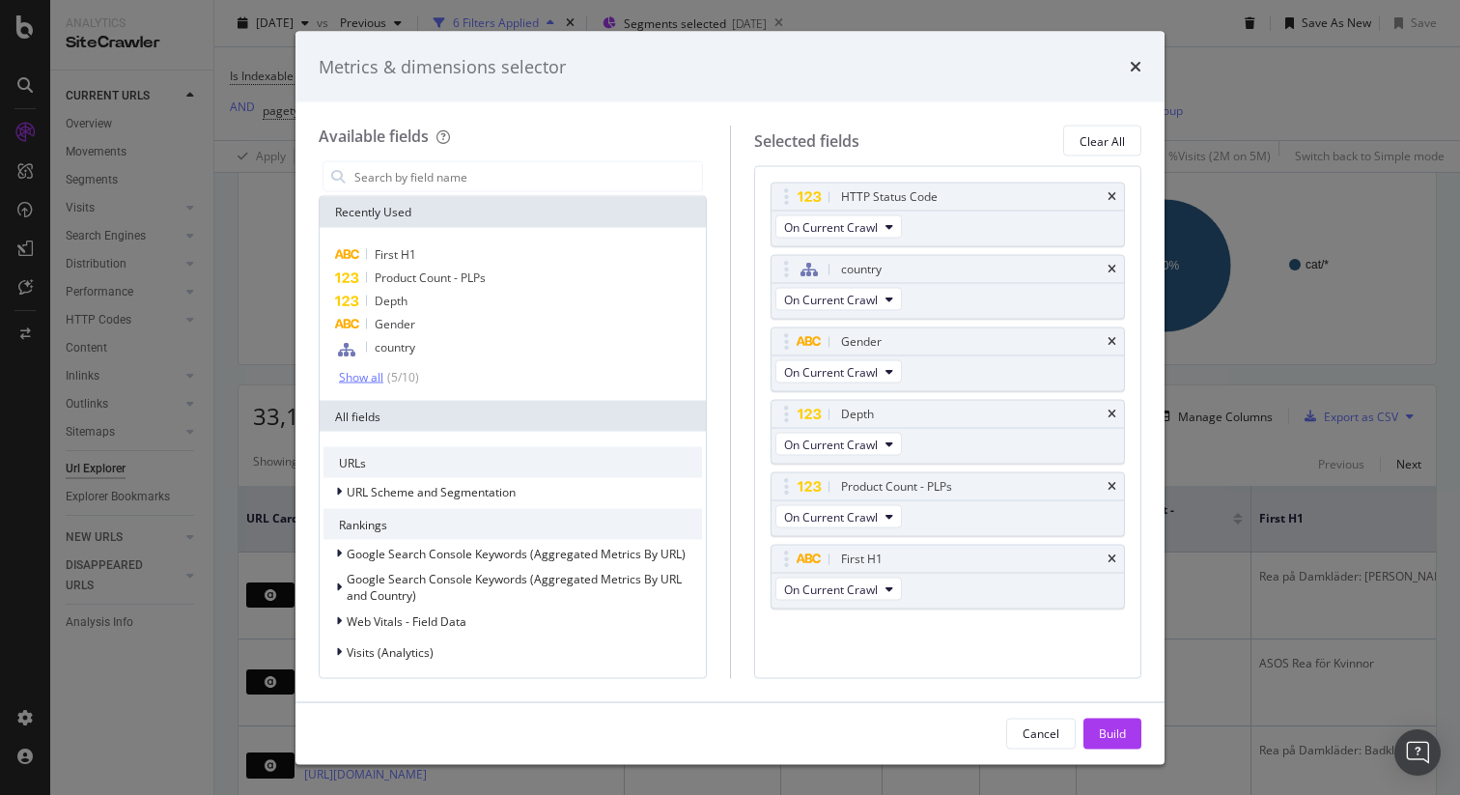
click at [372, 375] on div "Show all" at bounding box center [361, 377] width 44 height 14
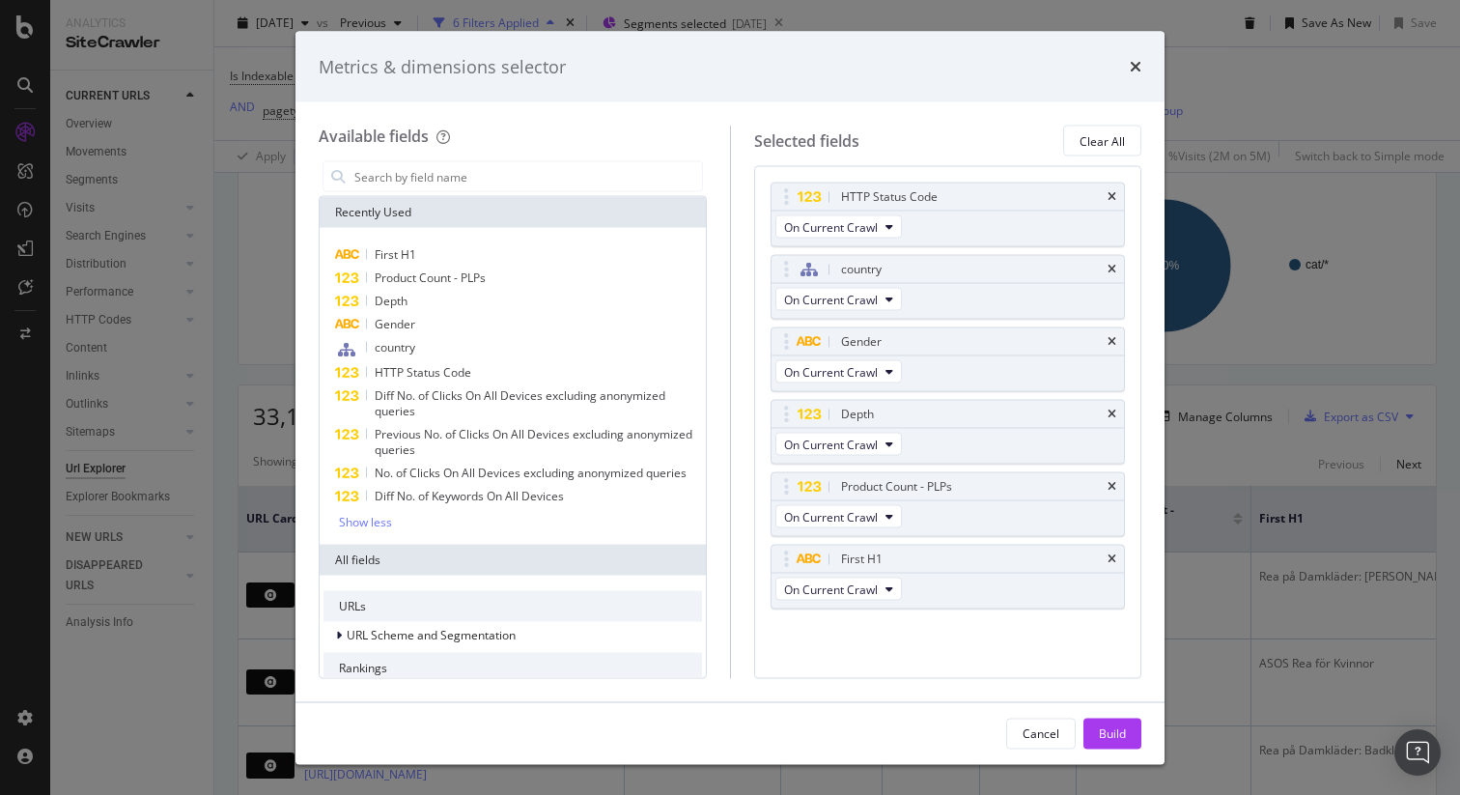
click at [374, 517] on div "Show less" at bounding box center [365, 523] width 53 height 14
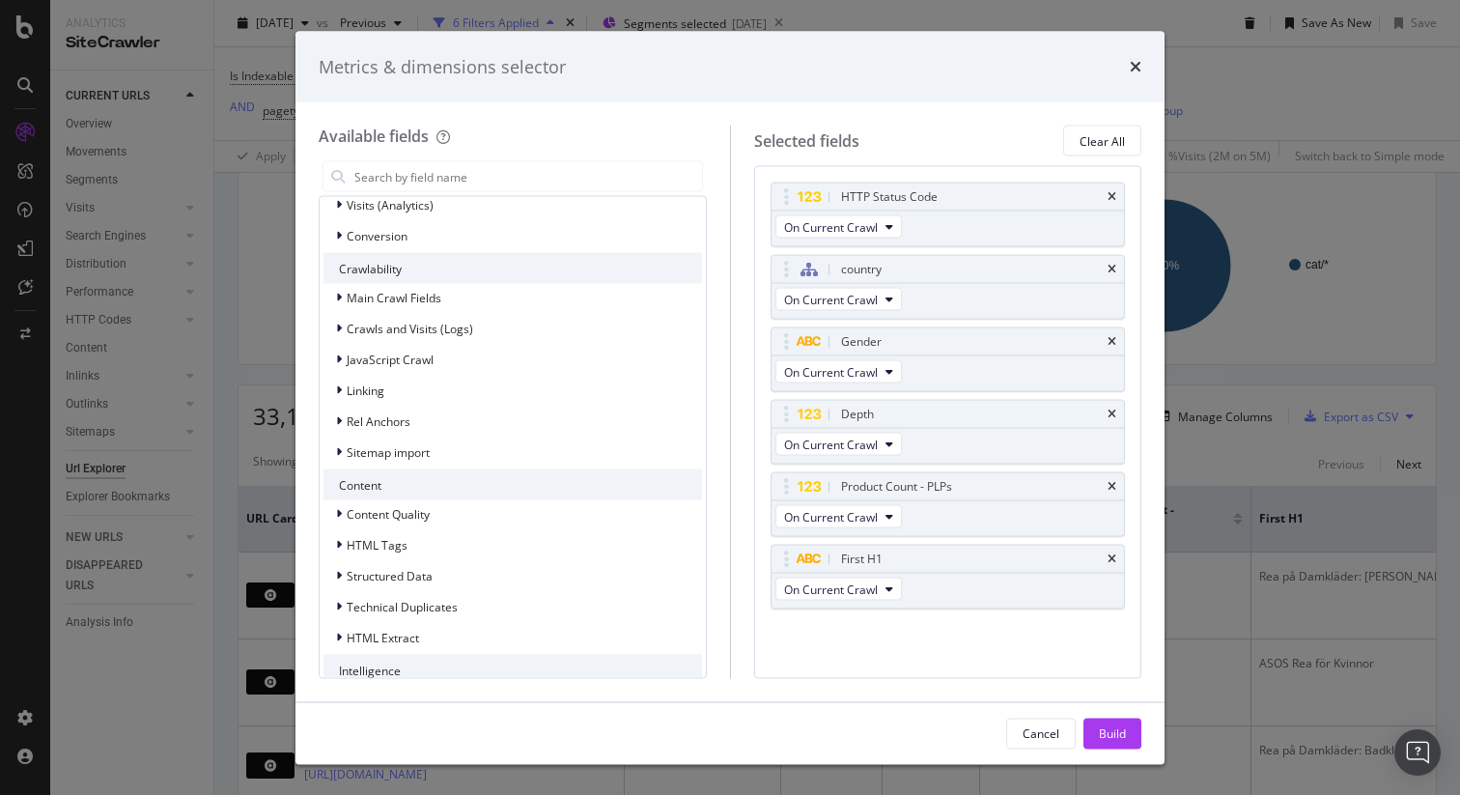
scroll to position [463, 0]
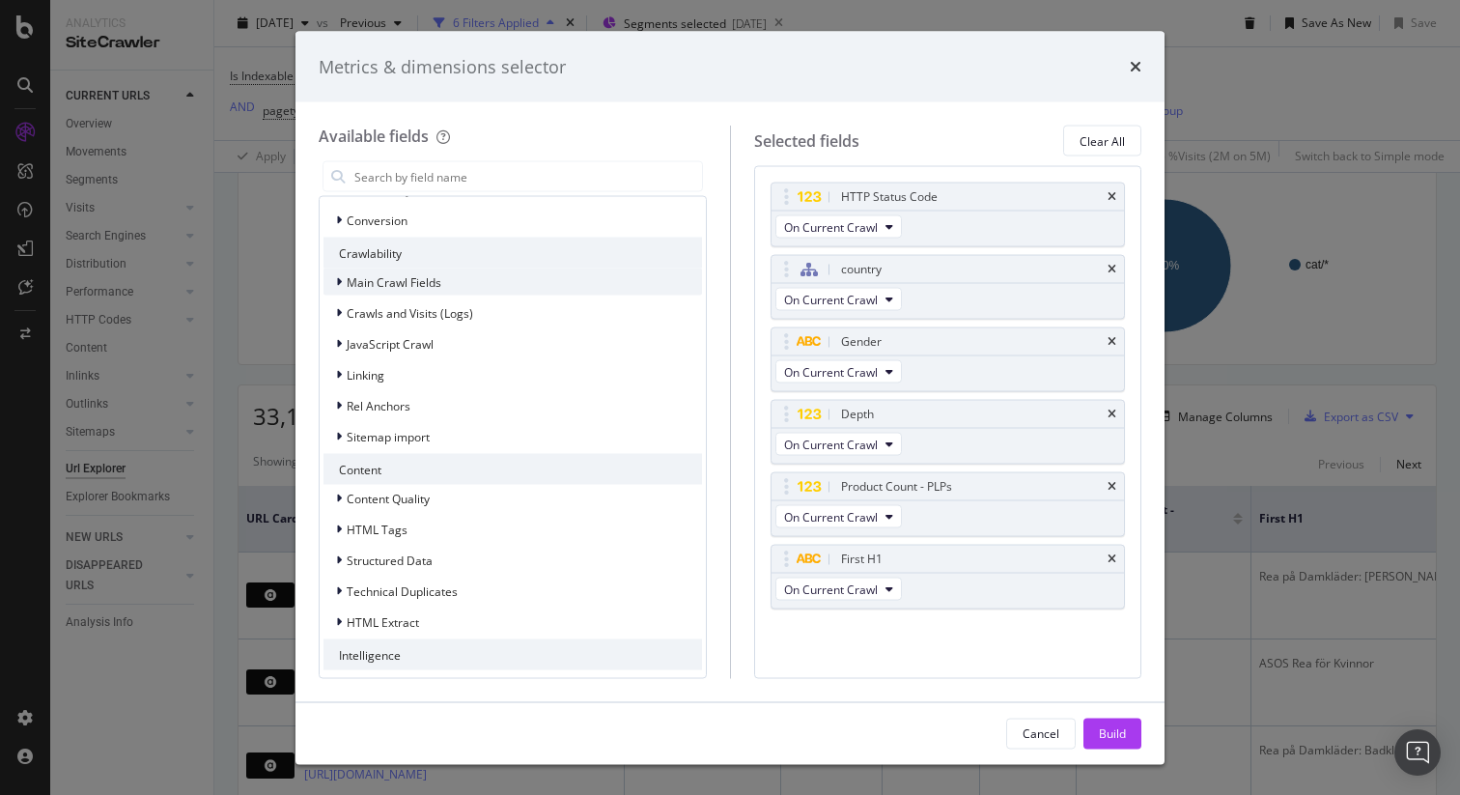
click at [341, 277] on icon "modal" at bounding box center [339, 282] width 6 height 12
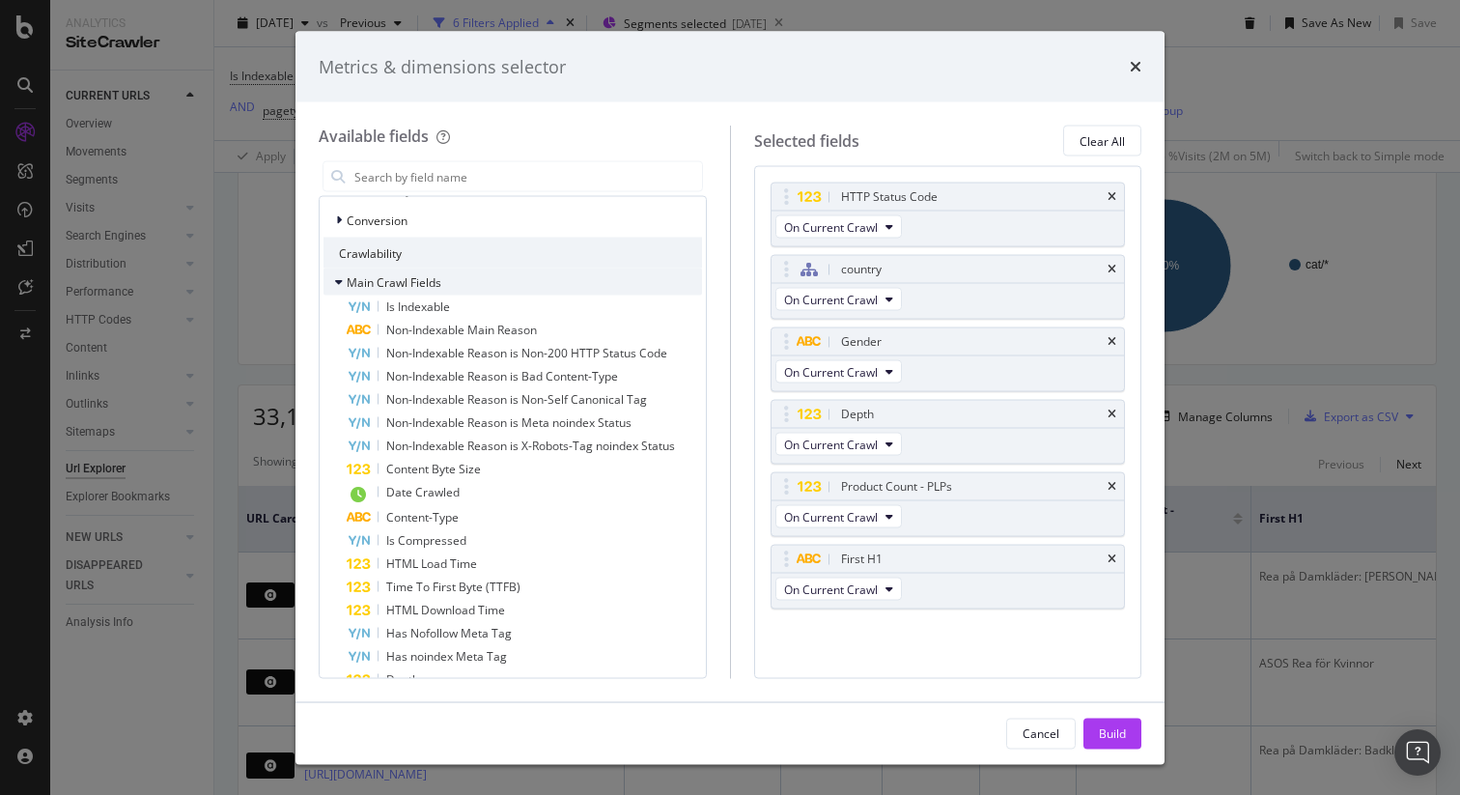
click at [341, 277] on icon "modal" at bounding box center [339, 282] width 8 height 12
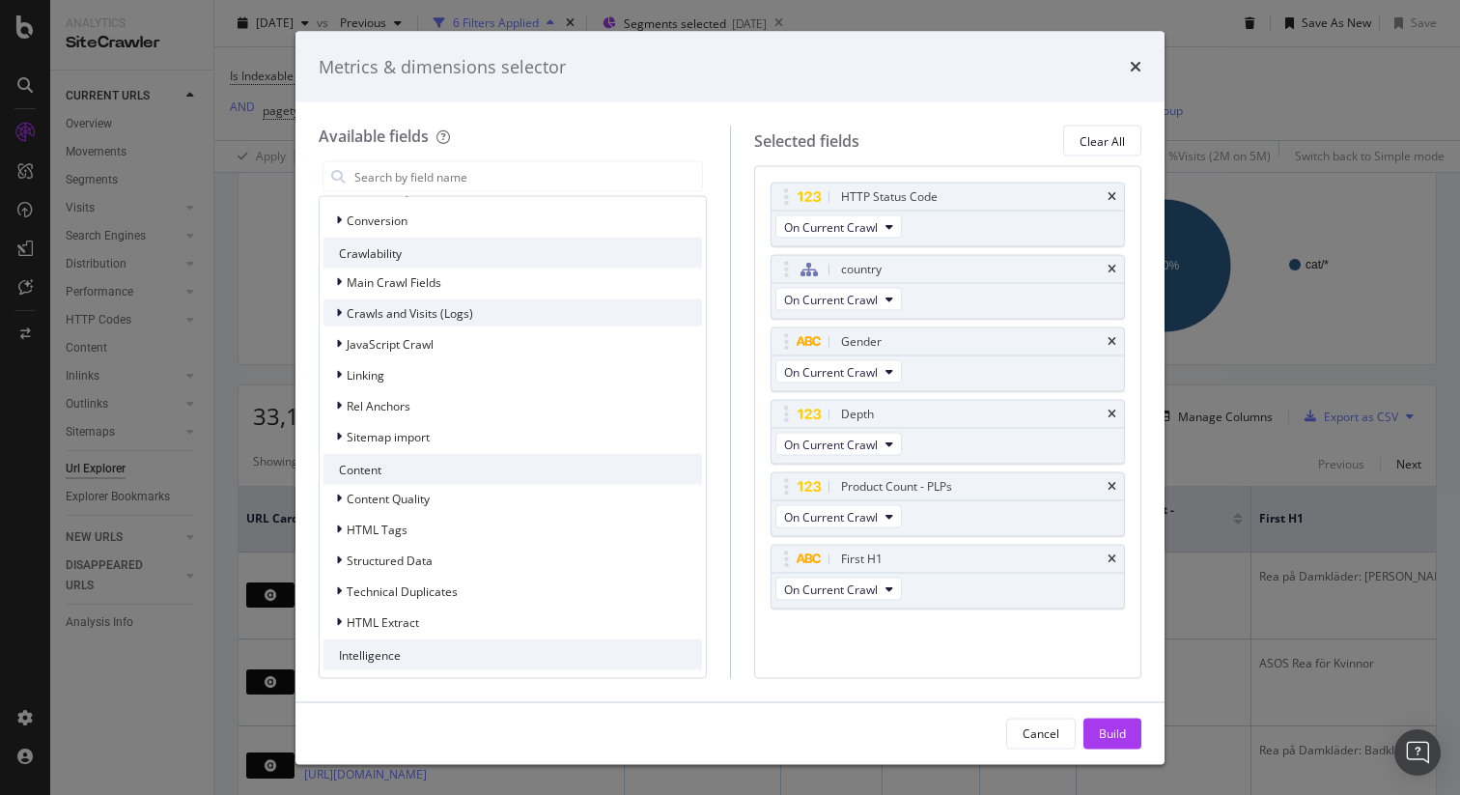
scroll to position [0, 0]
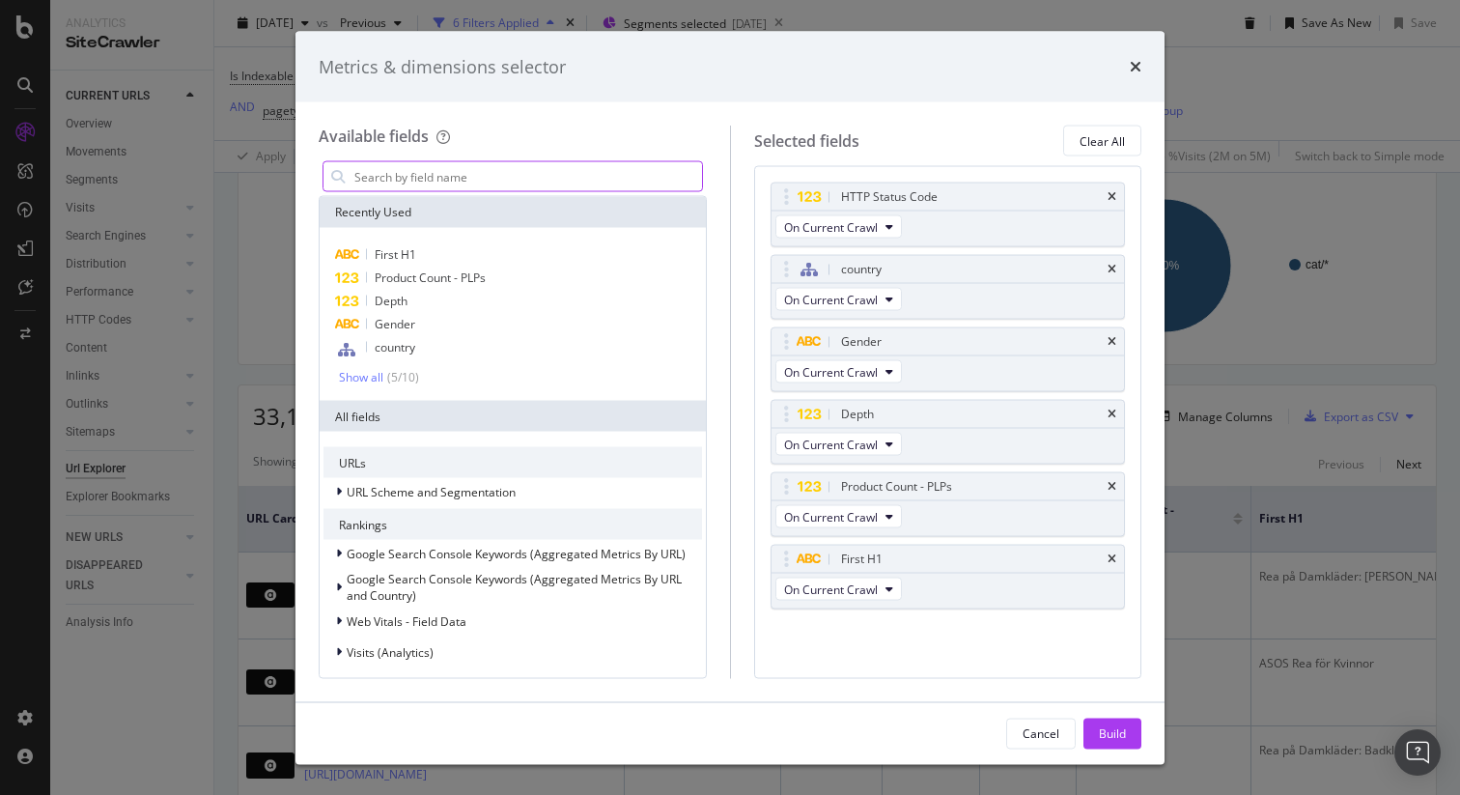
click at [450, 183] on input "modal" at bounding box center [528, 176] width 350 height 29
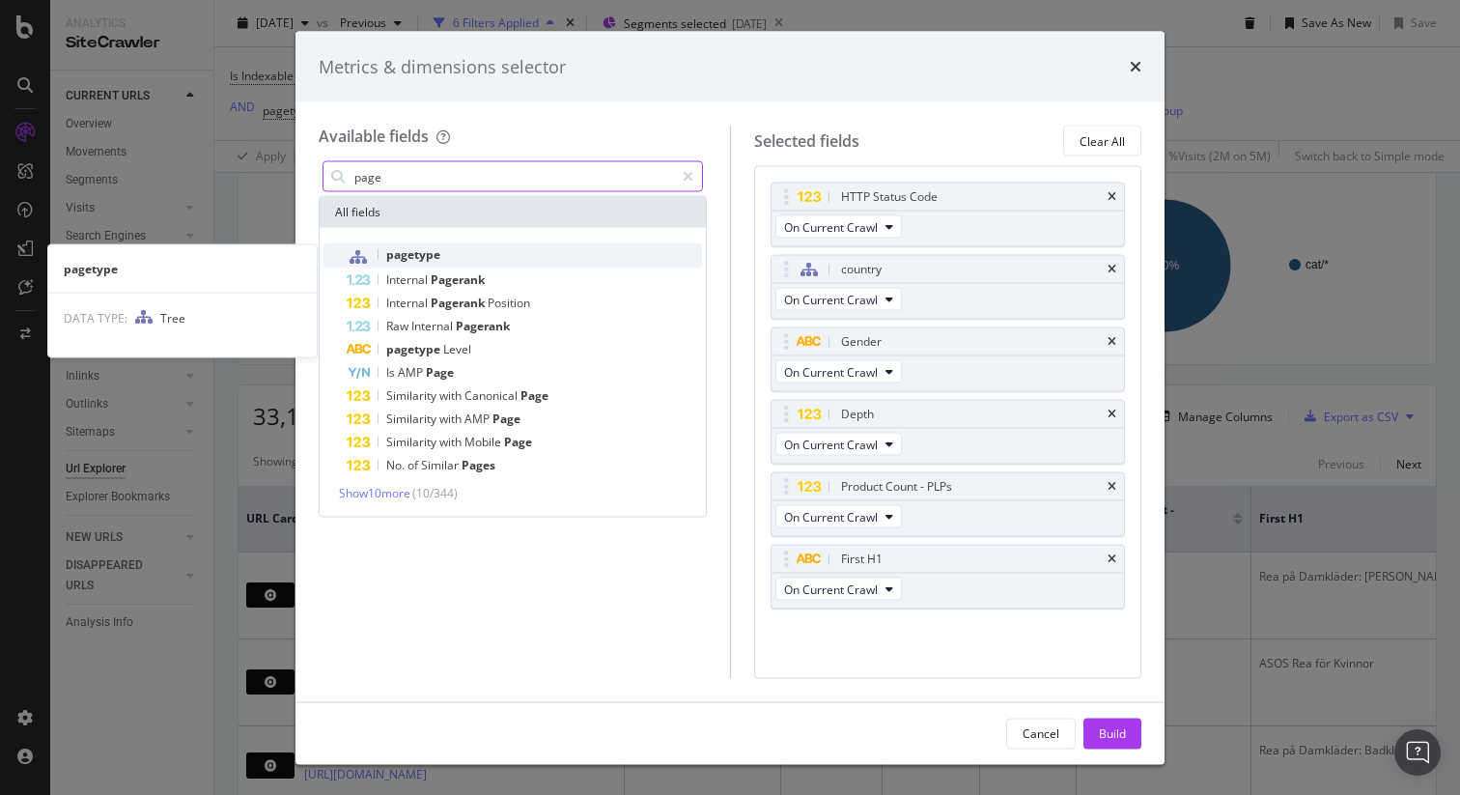
type input "page"
click at [418, 258] on span "pagetype" at bounding box center [413, 254] width 54 height 16
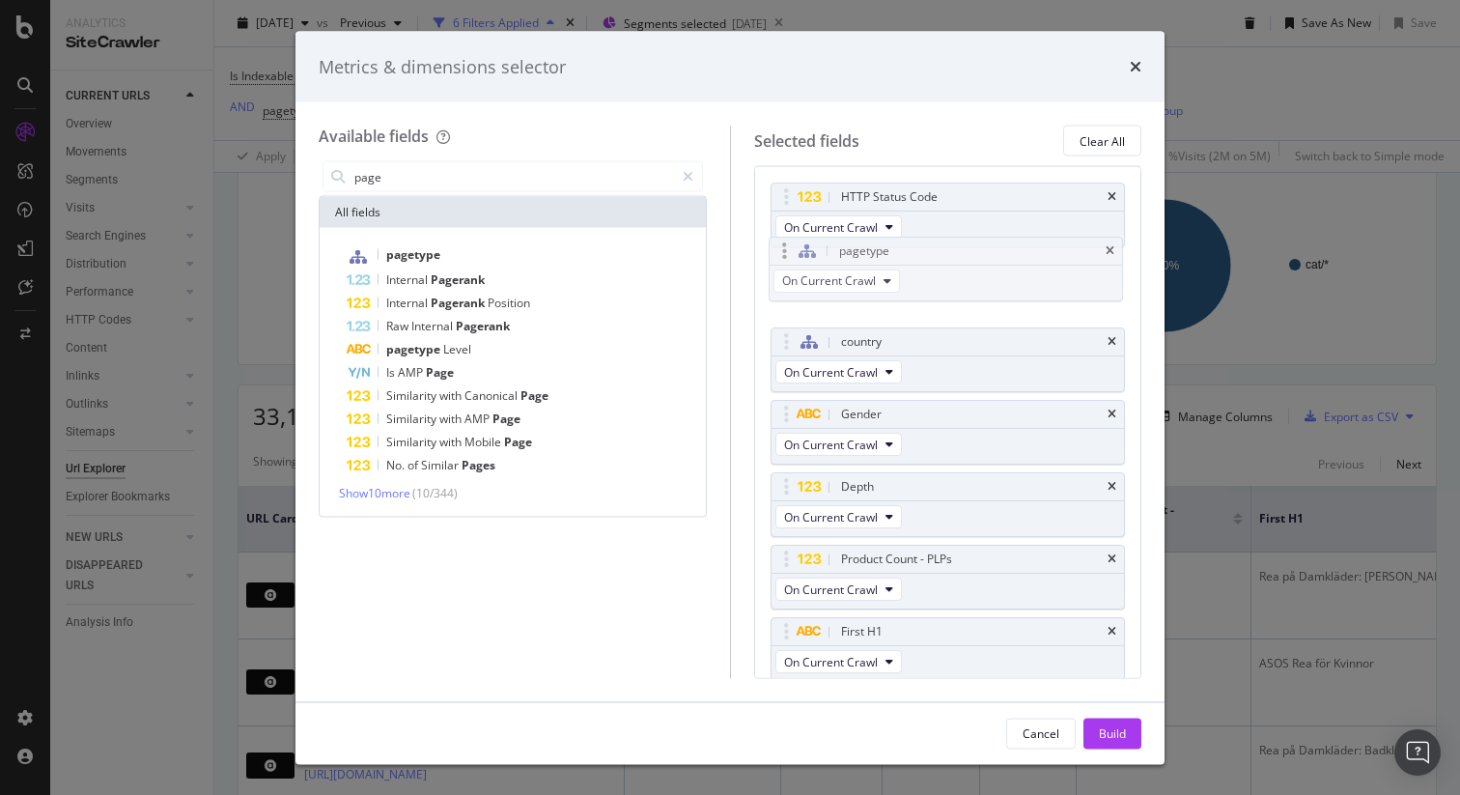
drag, startPoint x: 790, startPoint y: 630, endPoint x: 788, endPoint y: 254, distance: 375.8
click at [788, 254] on body "Analytics SiteCrawler CURRENT URLS Overview Movements Segments Visits Analysis …" at bounding box center [730, 397] width 1460 height 795
click at [1121, 737] on div "Build" at bounding box center [1112, 732] width 27 height 16
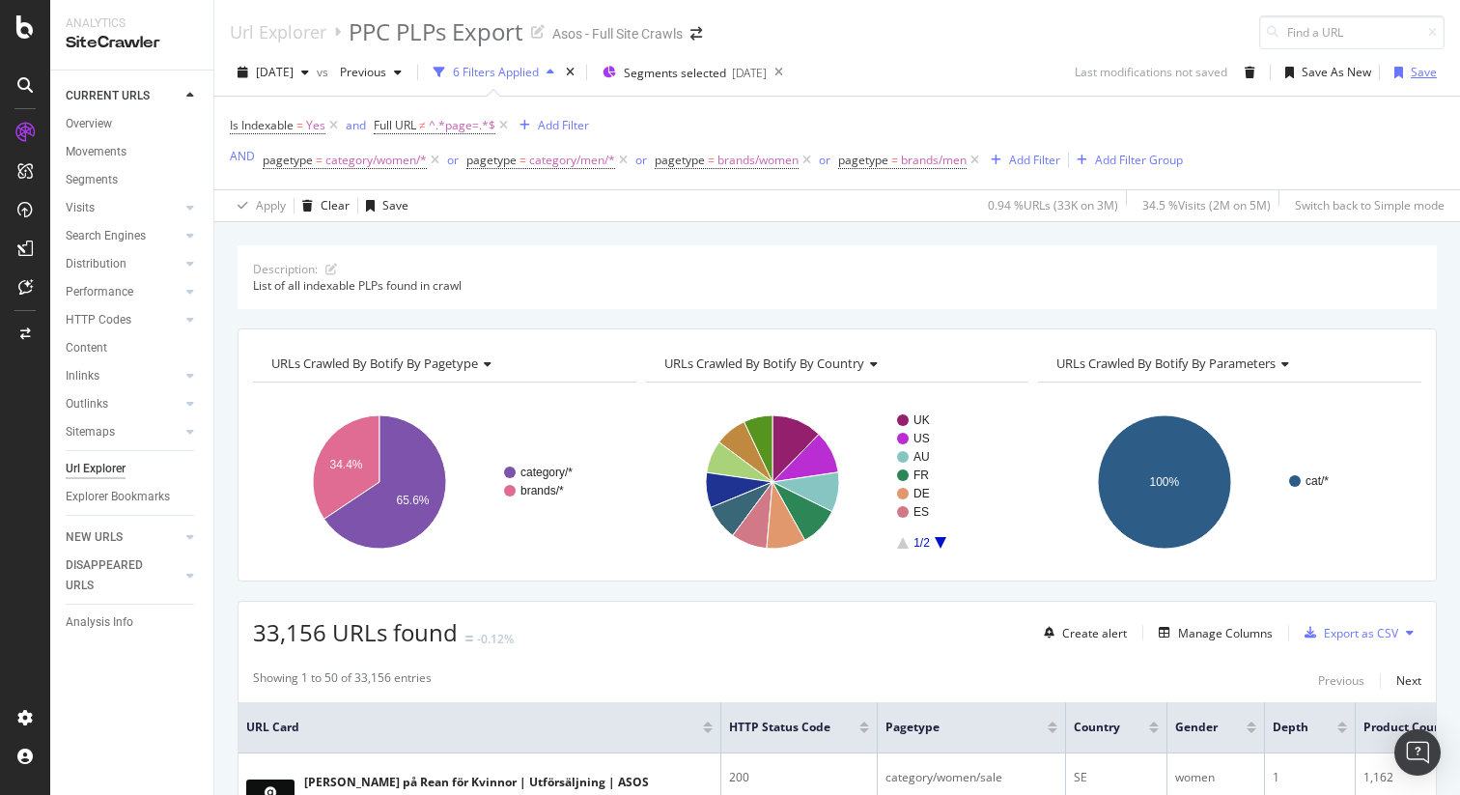
click at [1425, 69] on div "Save" at bounding box center [1424, 72] width 26 height 16
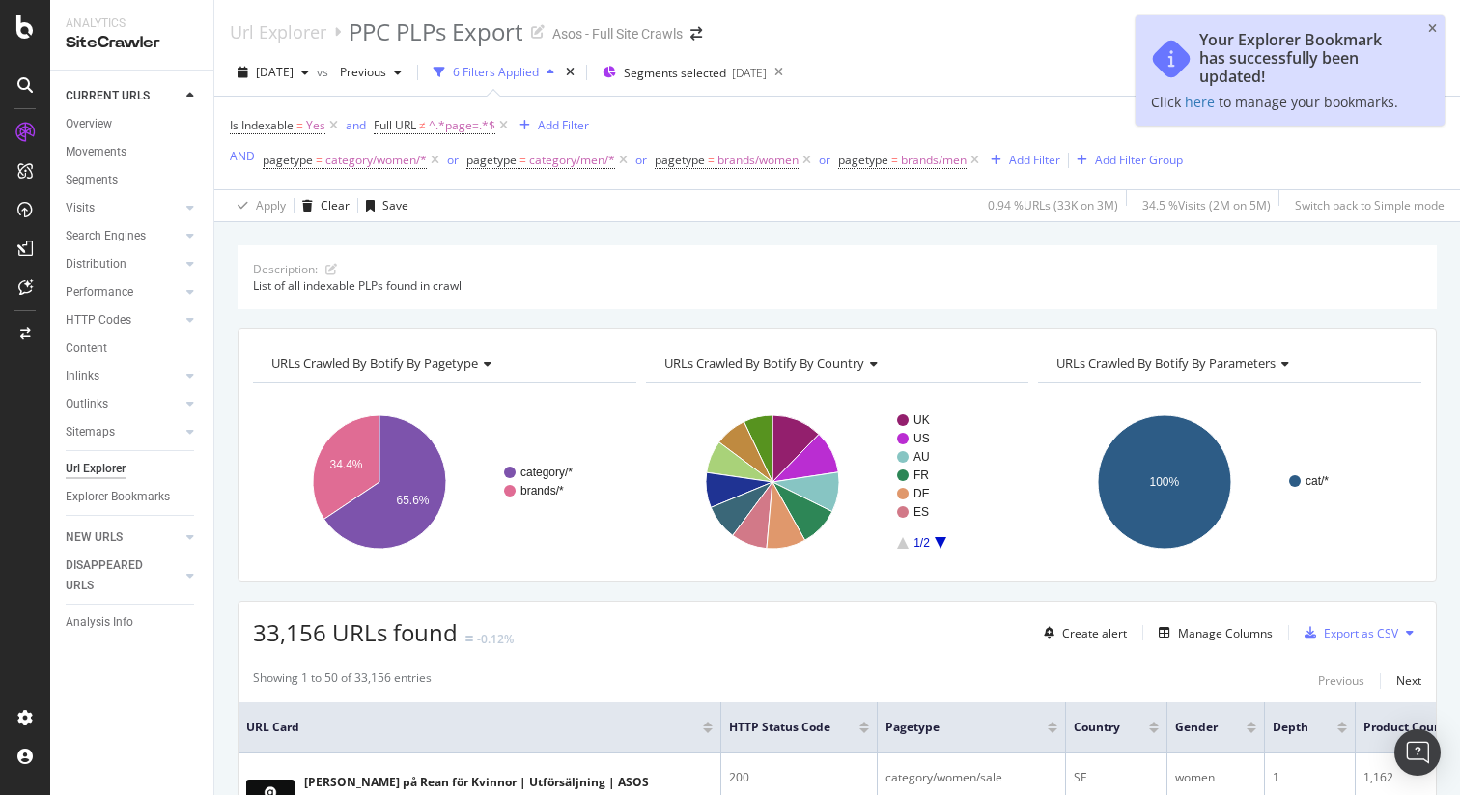
click at [1369, 636] on div "Export as CSV" at bounding box center [1361, 633] width 74 height 16
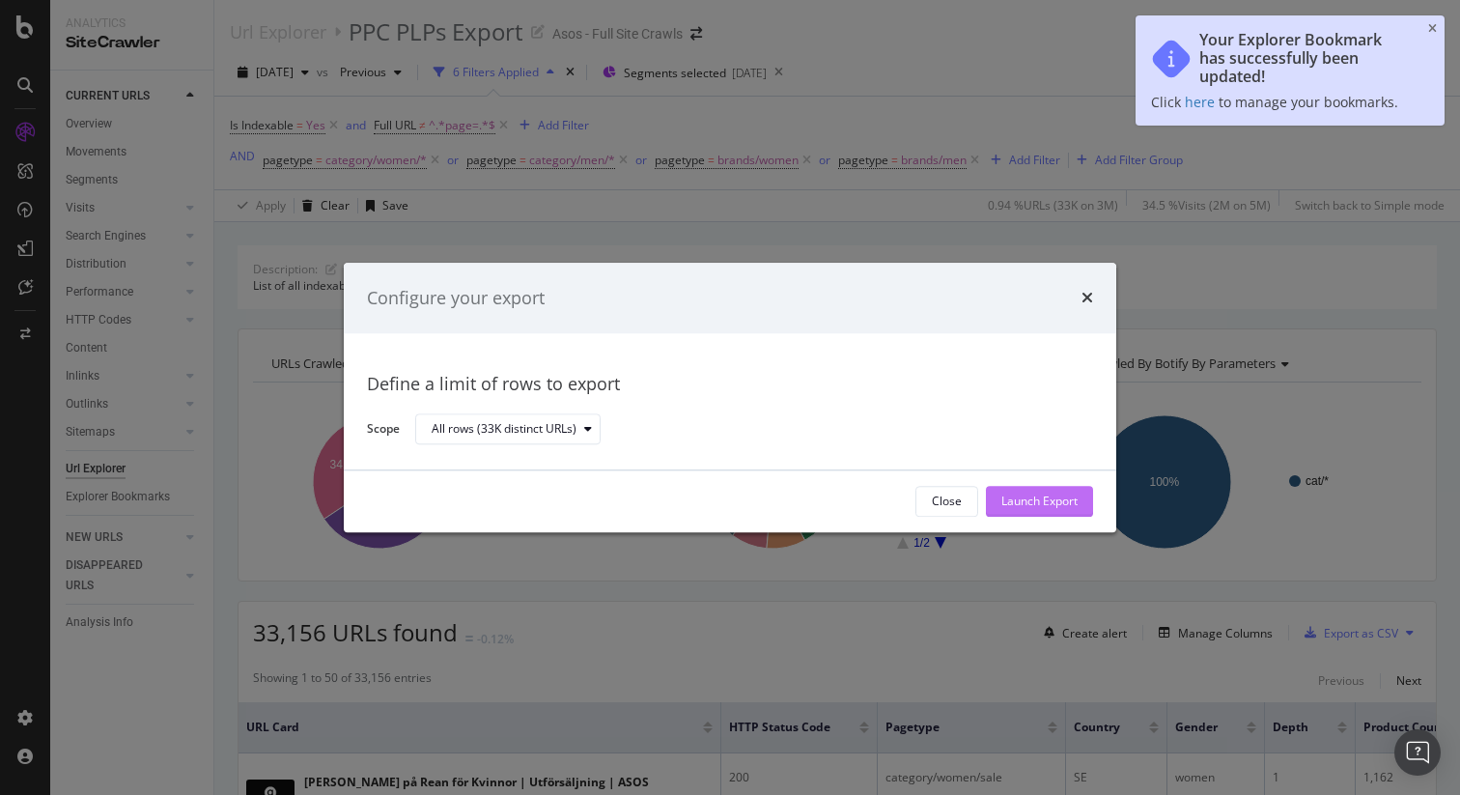
click at [1041, 496] on div "Launch Export" at bounding box center [1040, 502] width 76 height 16
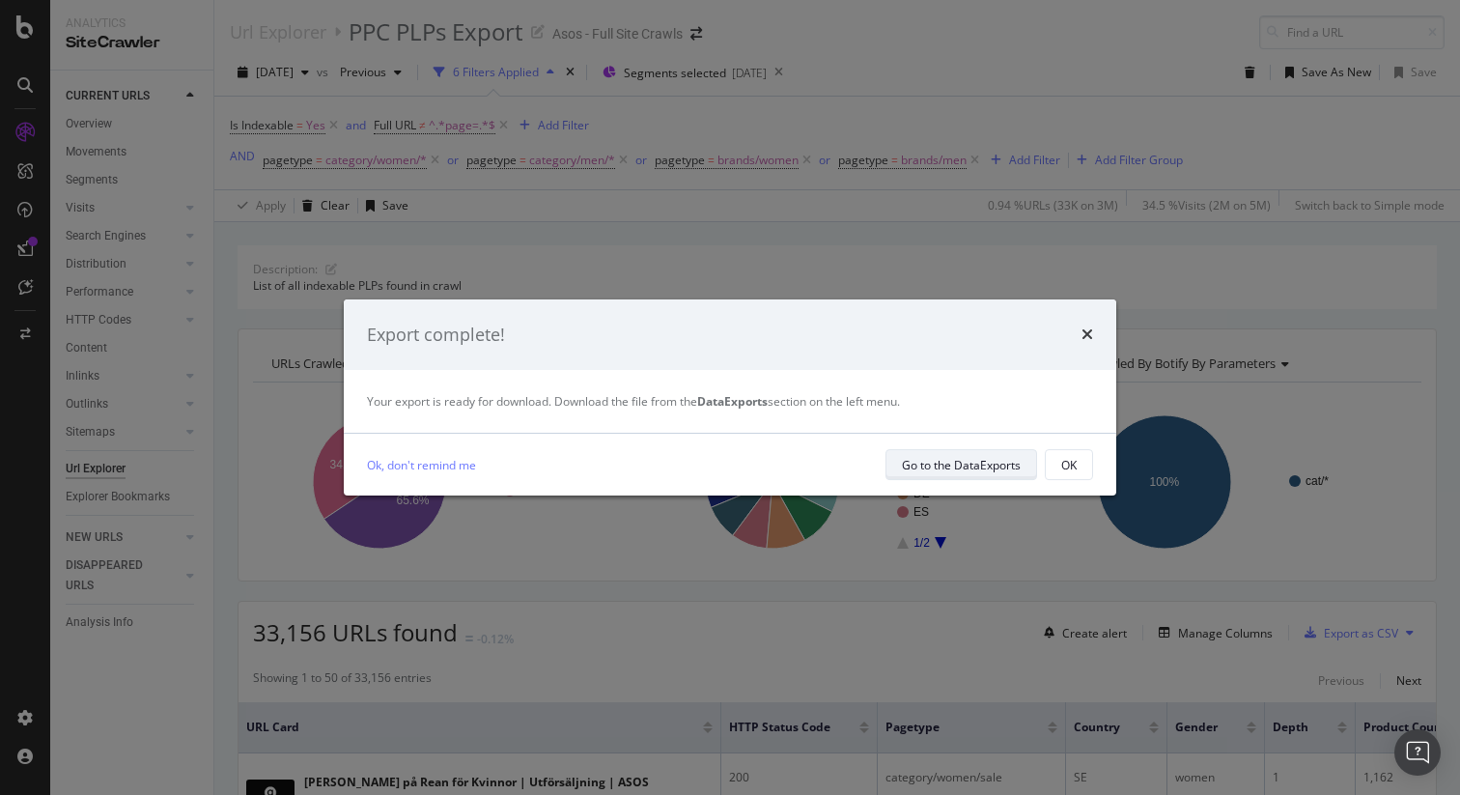
click at [971, 451] on div "Go to the DataExports" at bounding box center [961, 464] width 119 height 27
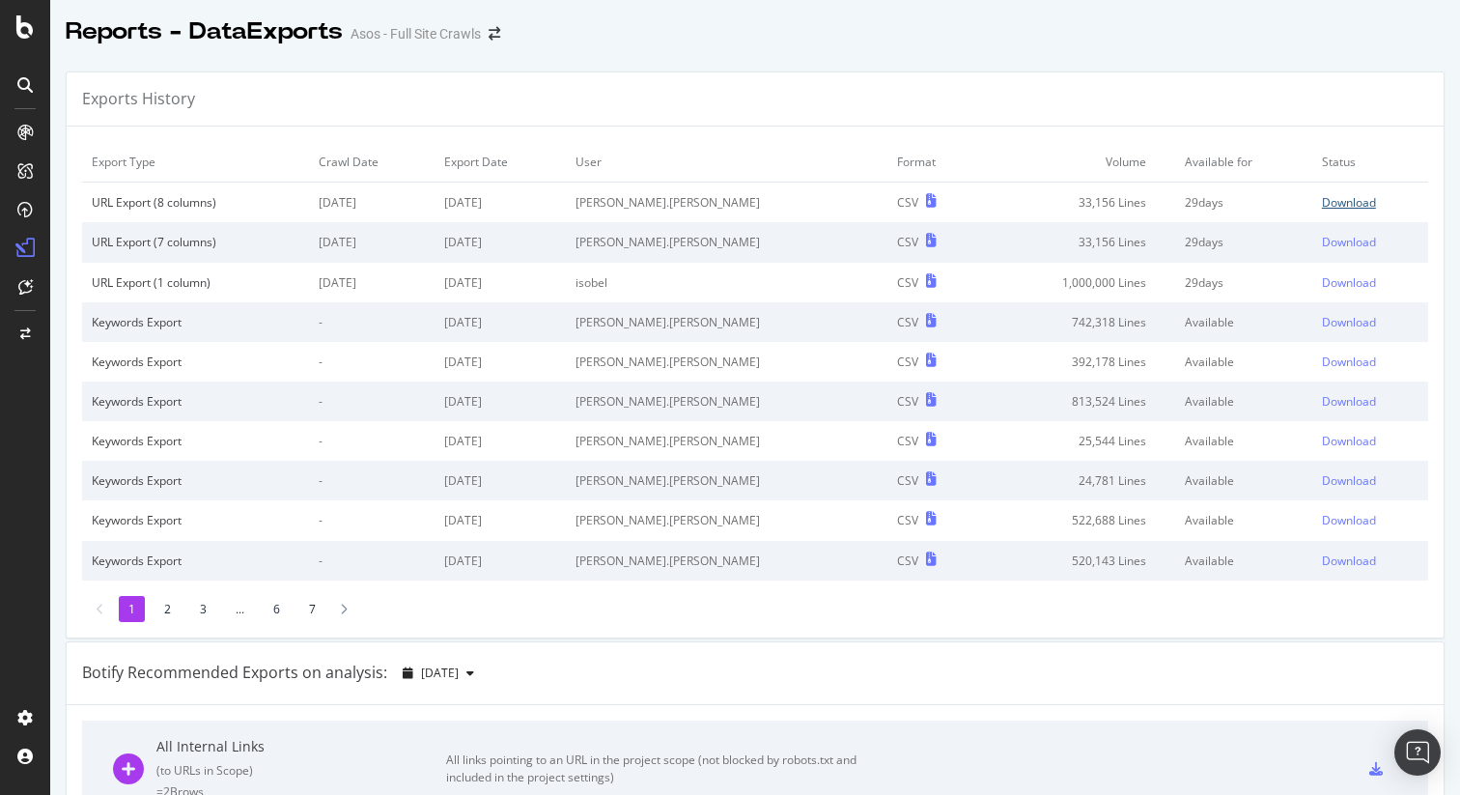
click at [1337, 202] on div "Download" at bounding box center [1349, 202] width 54 height 16
